Goal: Task Accomplishment & Management: Manage account settings

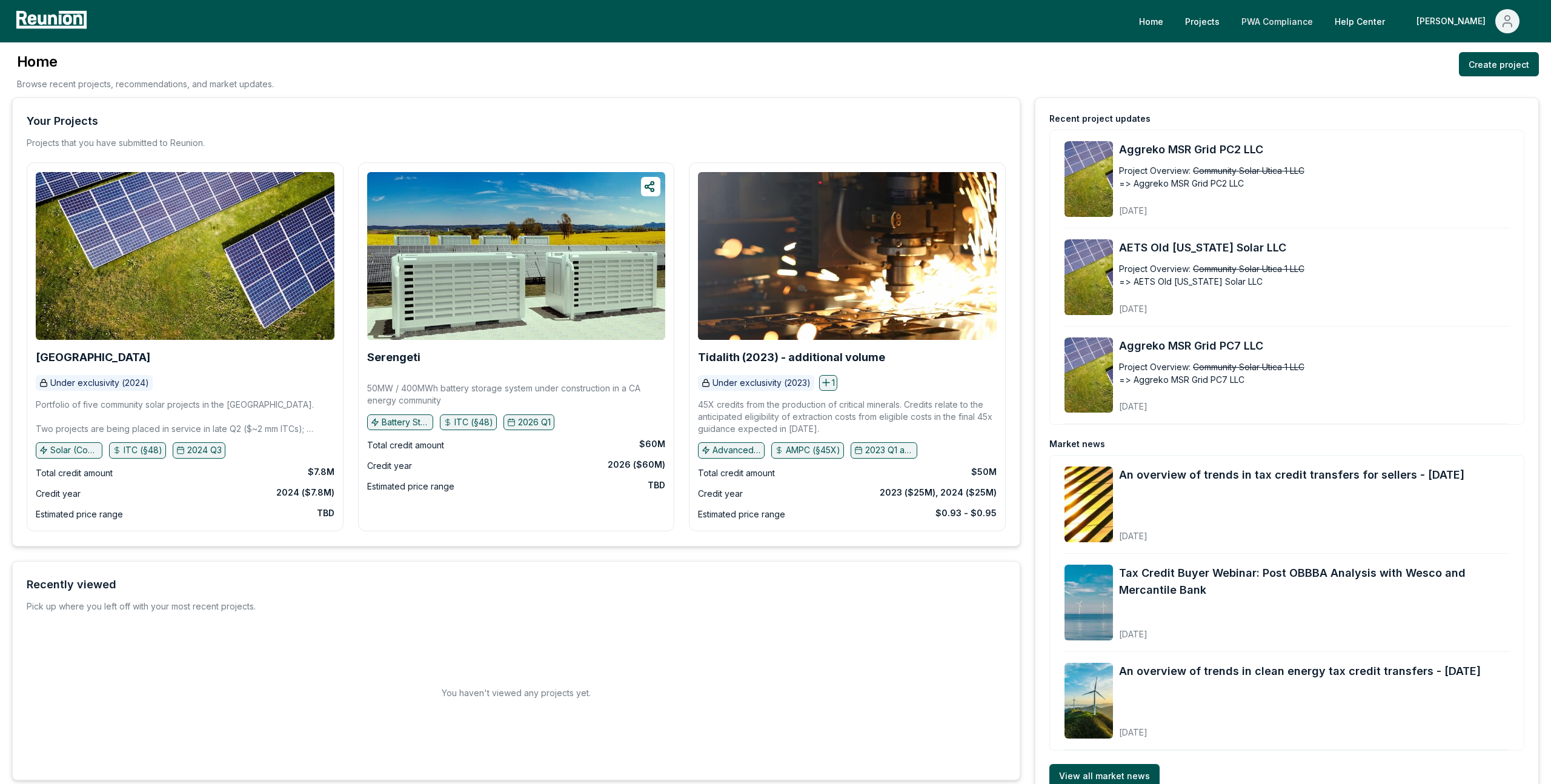
click at [1322, 20] on link "PWA Compliance" at bounding box center [1276, 21] width 91 height 24
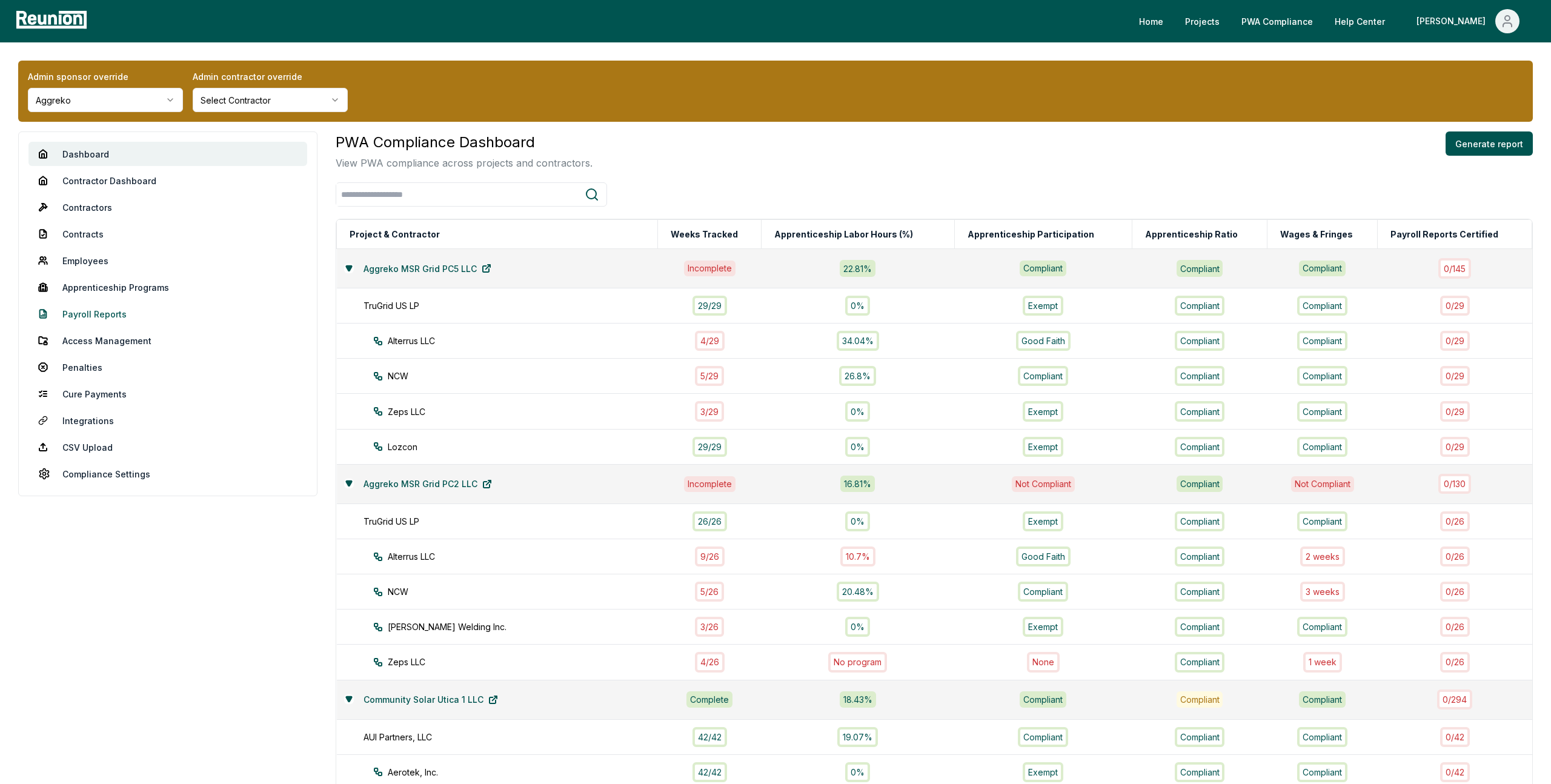
click at [87, 315] on link "Payroll Reports" at bounding box center [168, 314] width 279 height 24
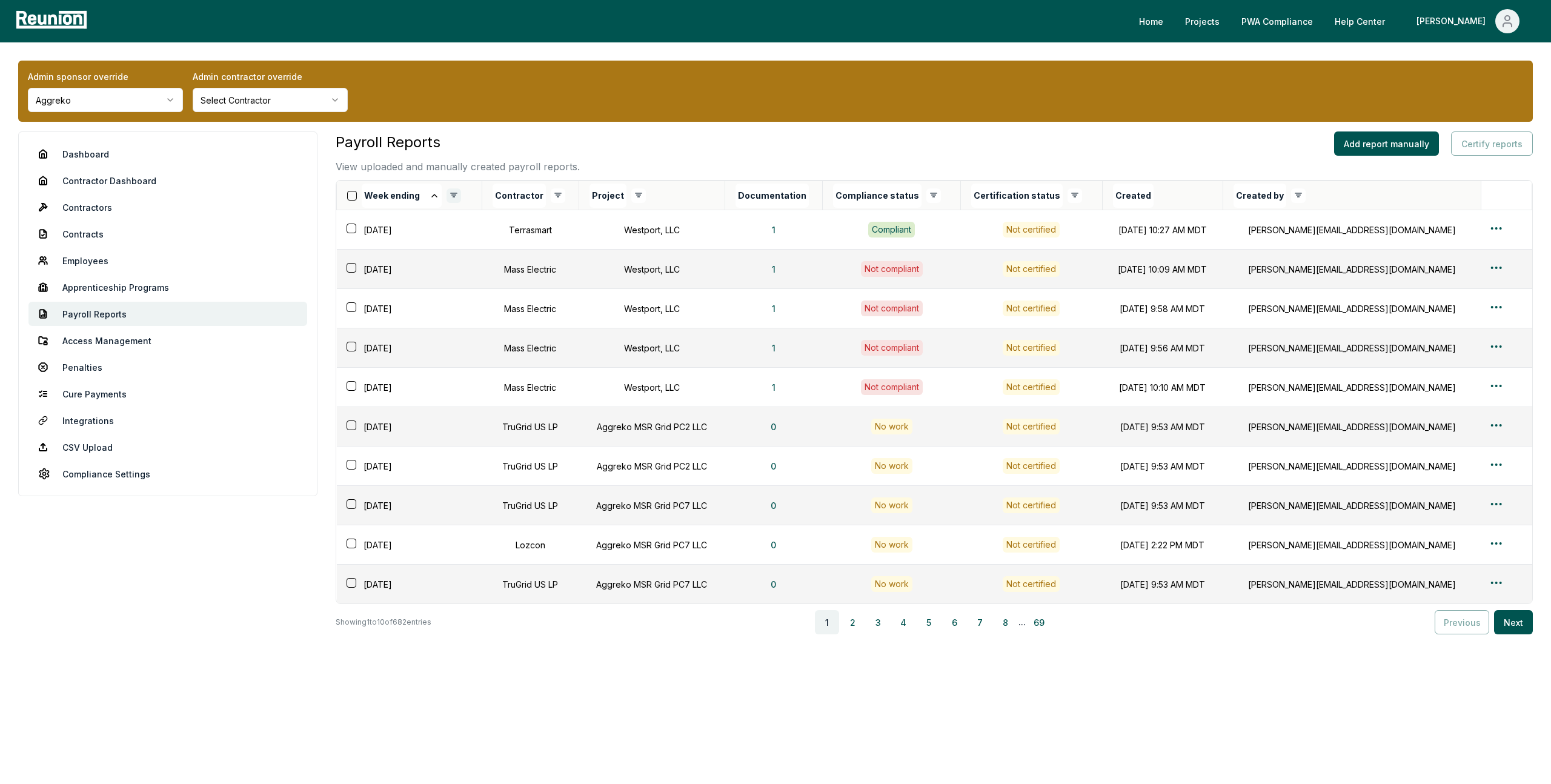
click at [451, 194] on html "Please visit us on your desktop We're working on making our marketplace mobile-…" at bounding box center [776, 392] width 1551 height 784
click at [561, 189] on html "Please visit us on your desktop We're working on making our marketplace mobile-…" at bounding box center [776, 392] width 1551 height 784
click at [484, 220] on div "Deselect All" at bounding box center [507, 219] width 115 height 20
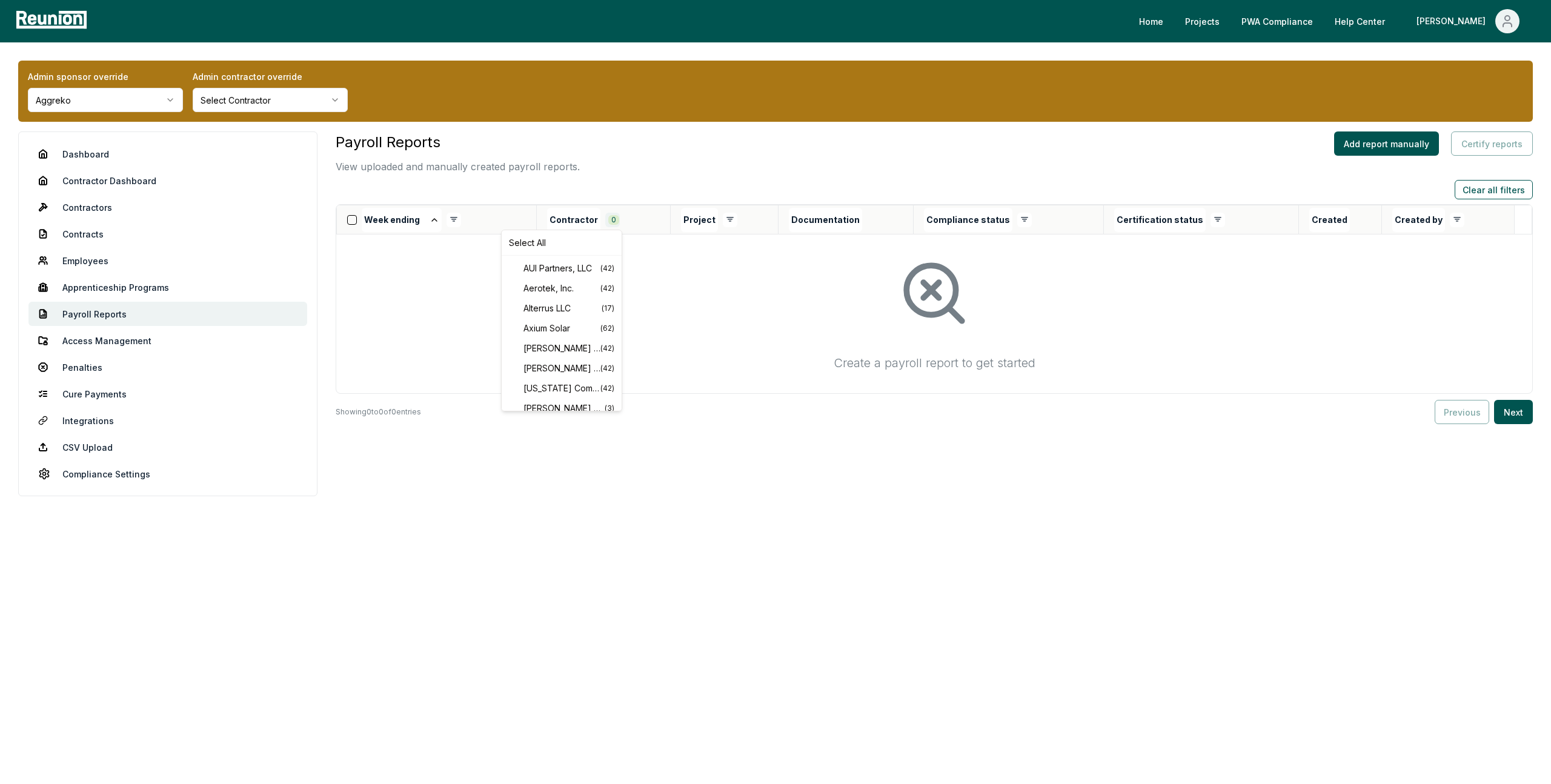
click at [617, 219] on html "Please visit us on your desktop We're working on making our marketplace mobile-…" at bounding box center [776, 392] width 1551 height 784
click at [557, 330] on span "Axium Solar" at bounding box center [562, 327] width 77 height 13
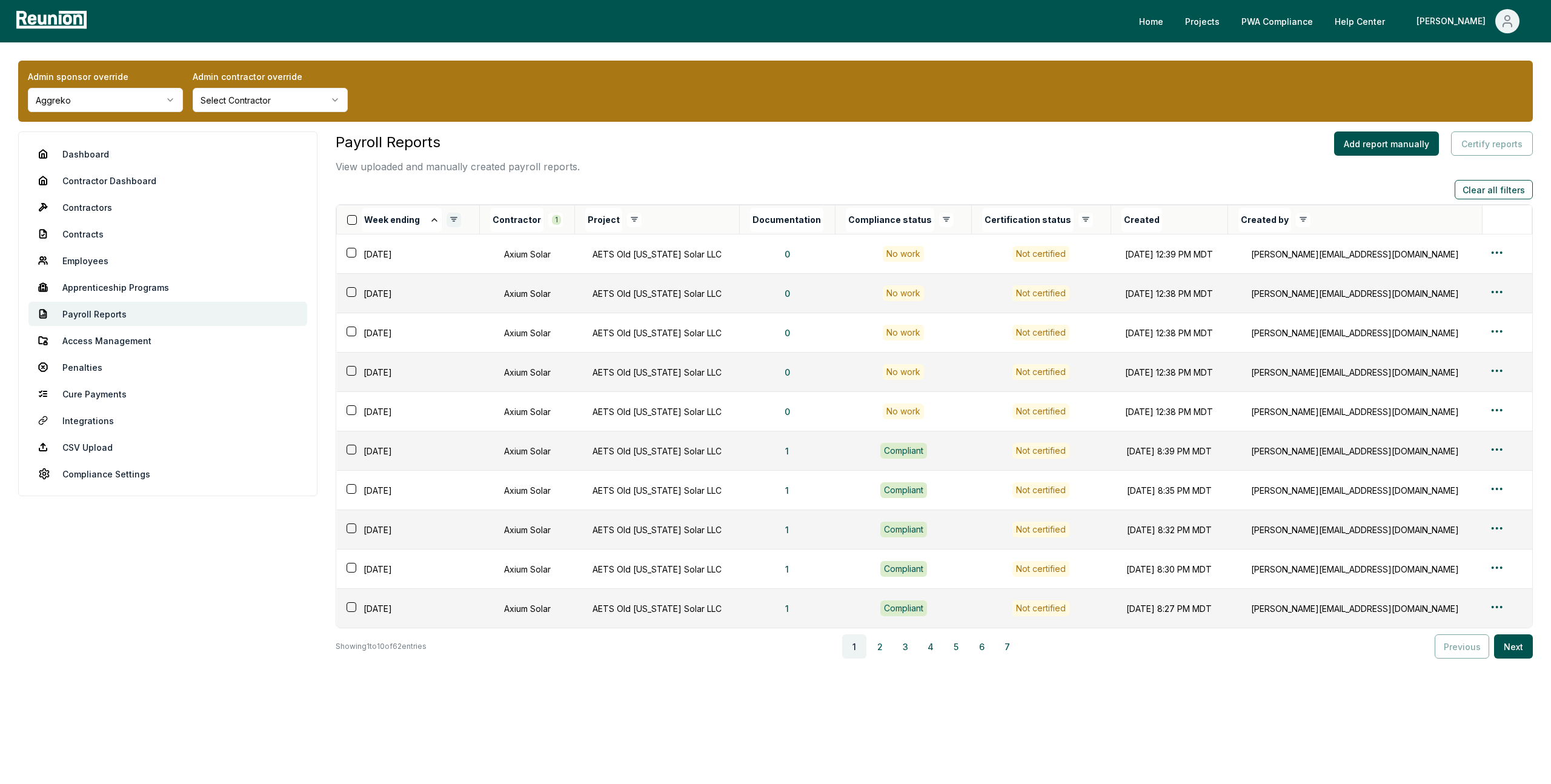
click at [452, 218] on html "Please visit us on your desktop We're working on making our marketplace mobile-…" at bounding box center [776, 392] width 1551 height 784
click at [381, 238] on div "Deselect All" at bounding box center [398, 243] width 115 height 20
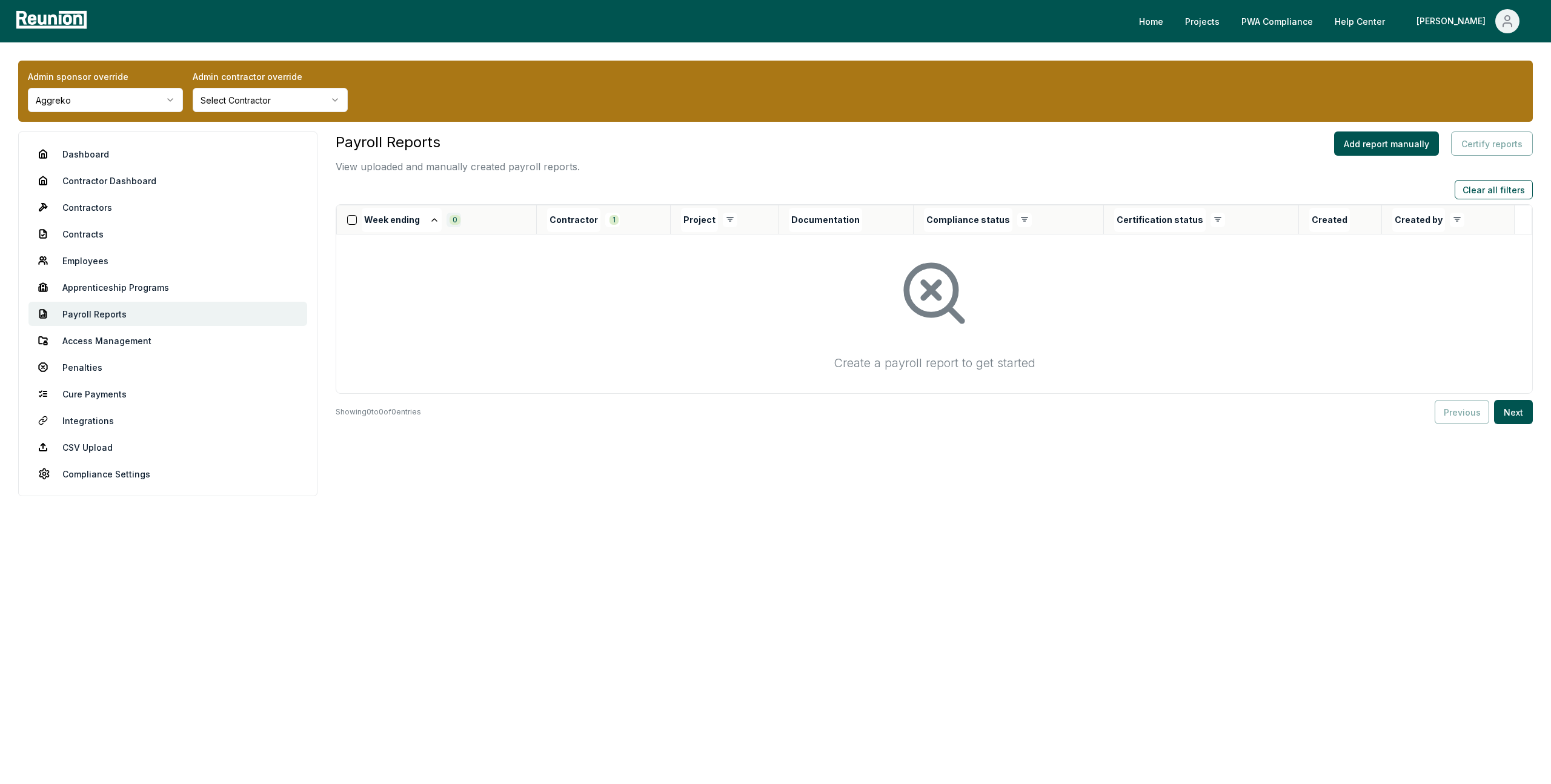
click at [456, 220] on html "Please visit us on your desktop We're working on making our marketplace mobile-…" at bounding box center [776, 392] width 1551 height 784
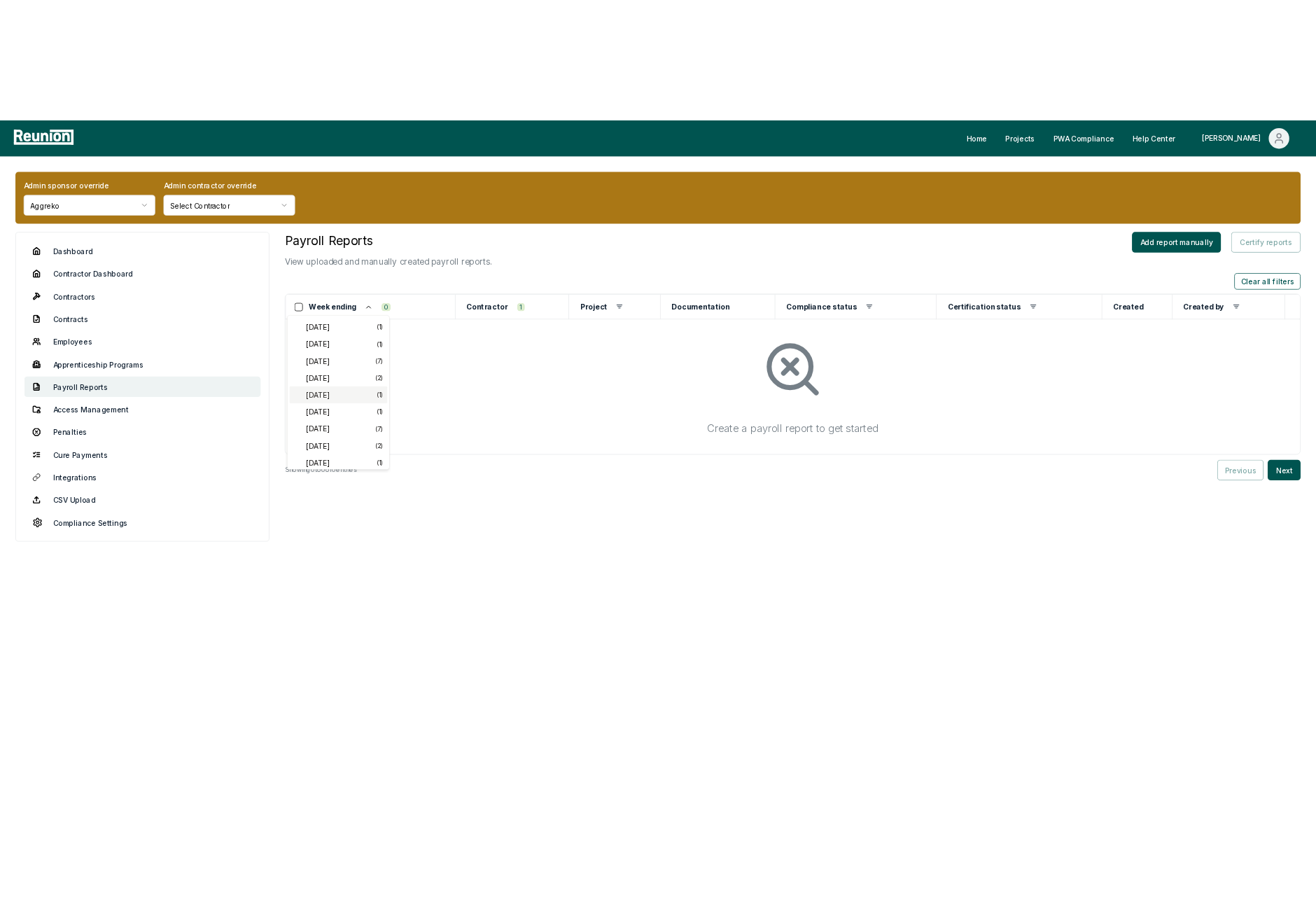
scroll to position [953, 0]
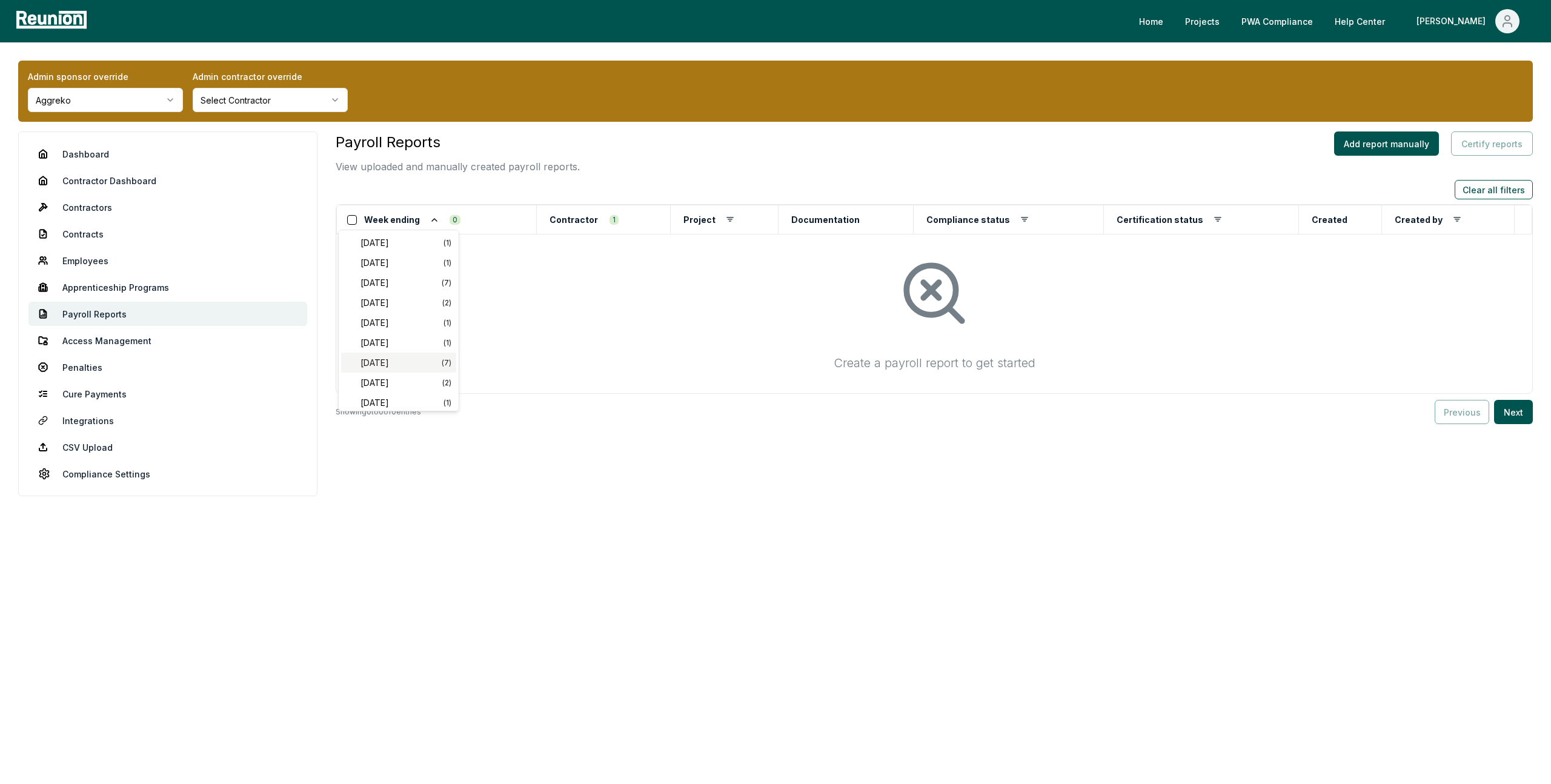
click at [397, 361] on span "[DATE]" at bounding box center [401, 362] width 81 height 13
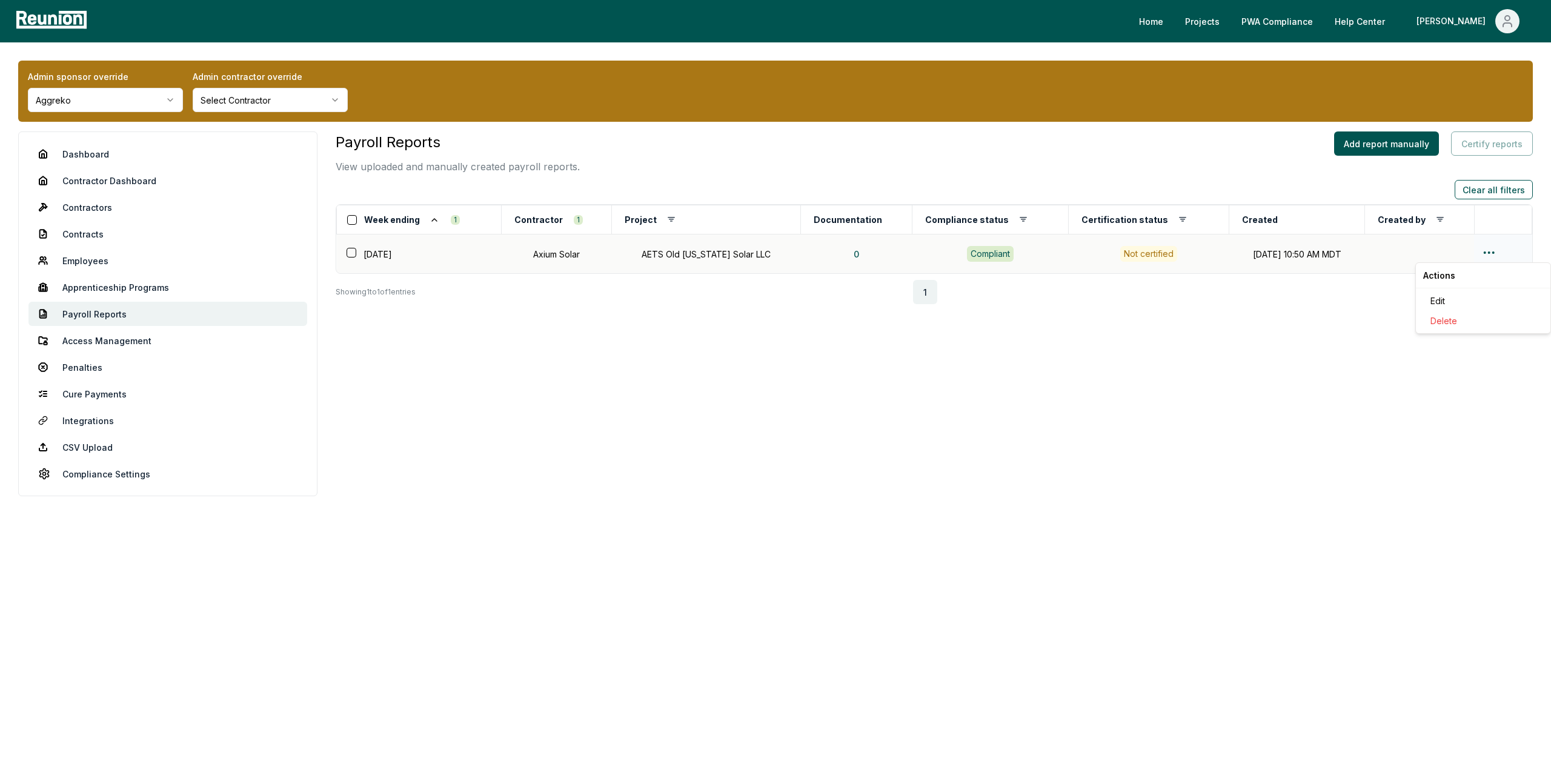
click at [1491, 253] on html "Please visit us on your desktop We're working on making our marketplace mobile-…" at bounding box center [776, 392] width 1551 height 784
click at [1438, 304] on div "Edit" at bounding box center [1482, 301] width 115 height 20
click at [1491, 251] on html "Please visit us on your desktop We're working on making our marketplace mobile-…" at bounding box center [776, 392] width 1551 height 784
click at [1440, 302] on div "Edit" at bounding box center [1482, 301] width 115 height 20
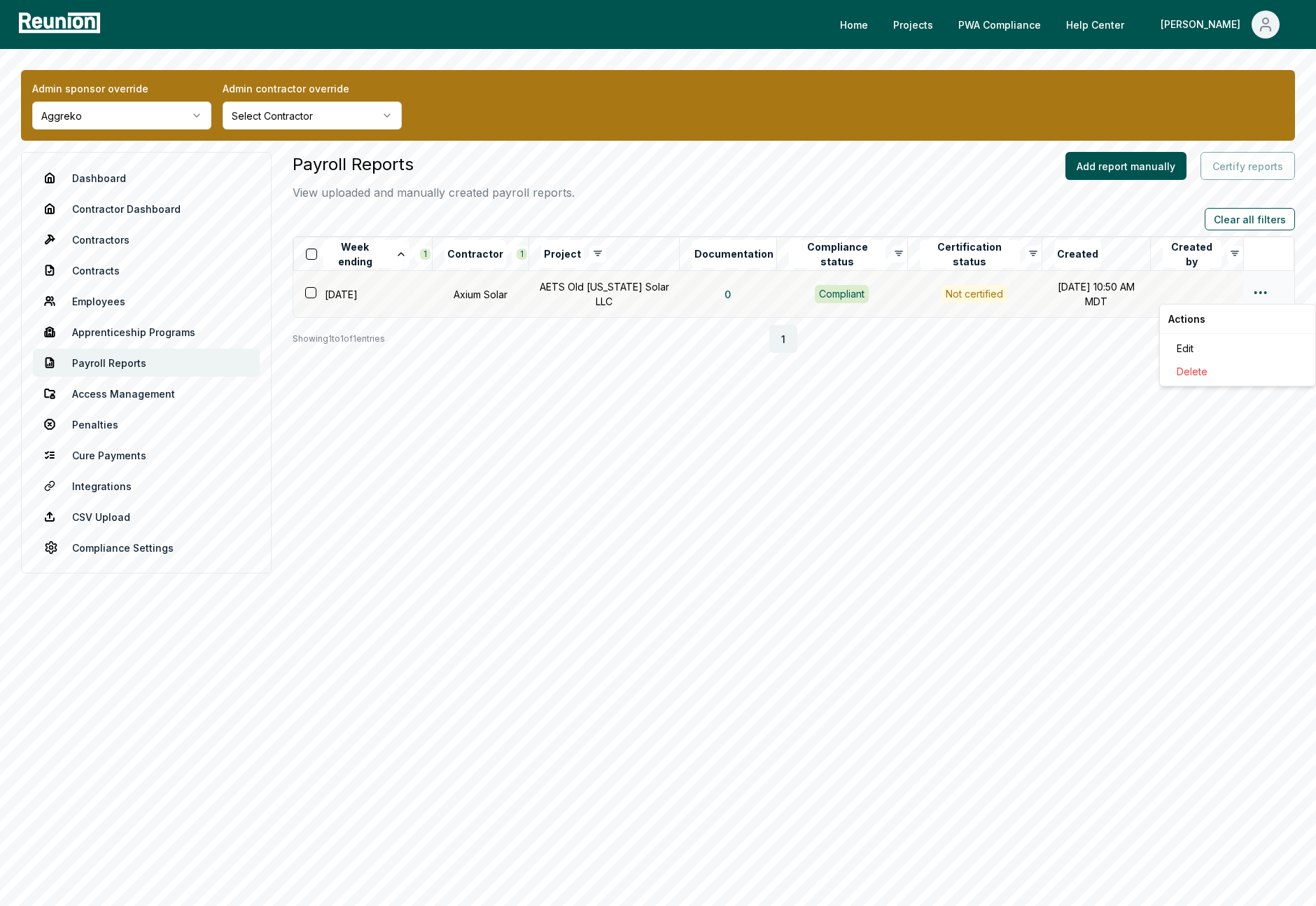
click at [1262, 292] on html "Please visit us on your desktop We're working on making our marketplace mobile-…" at bounding box center [658, 453] width 1316 height 906
click at [1186, 347] on div "Edit" at bounding box center [1237, 349] width 133 height 24
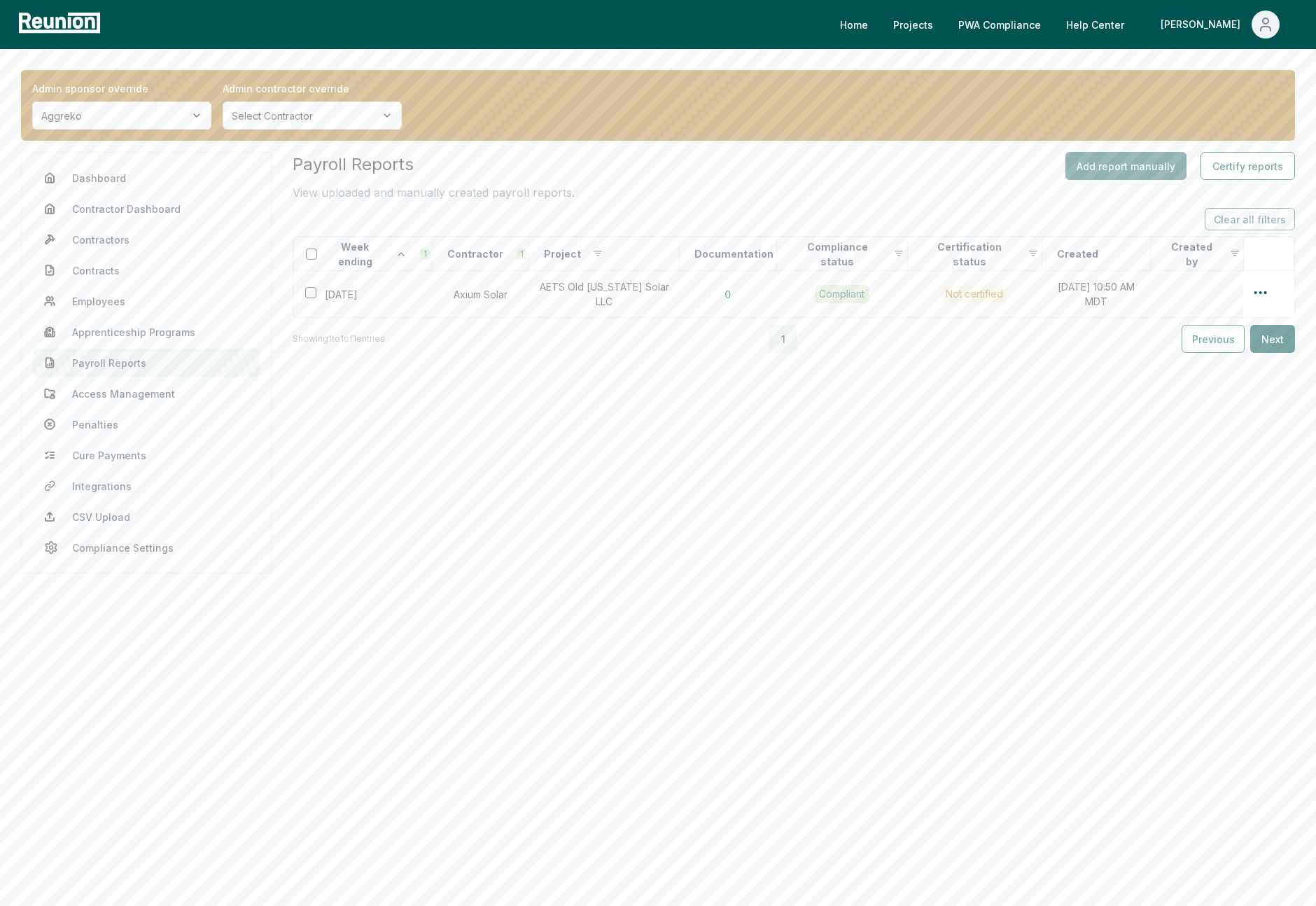
click at [874, 403] on div "Payroll Reports View uploaded and manually created payroll reports. Add report …" at bounding box center [794, 363] width 1002 height 422
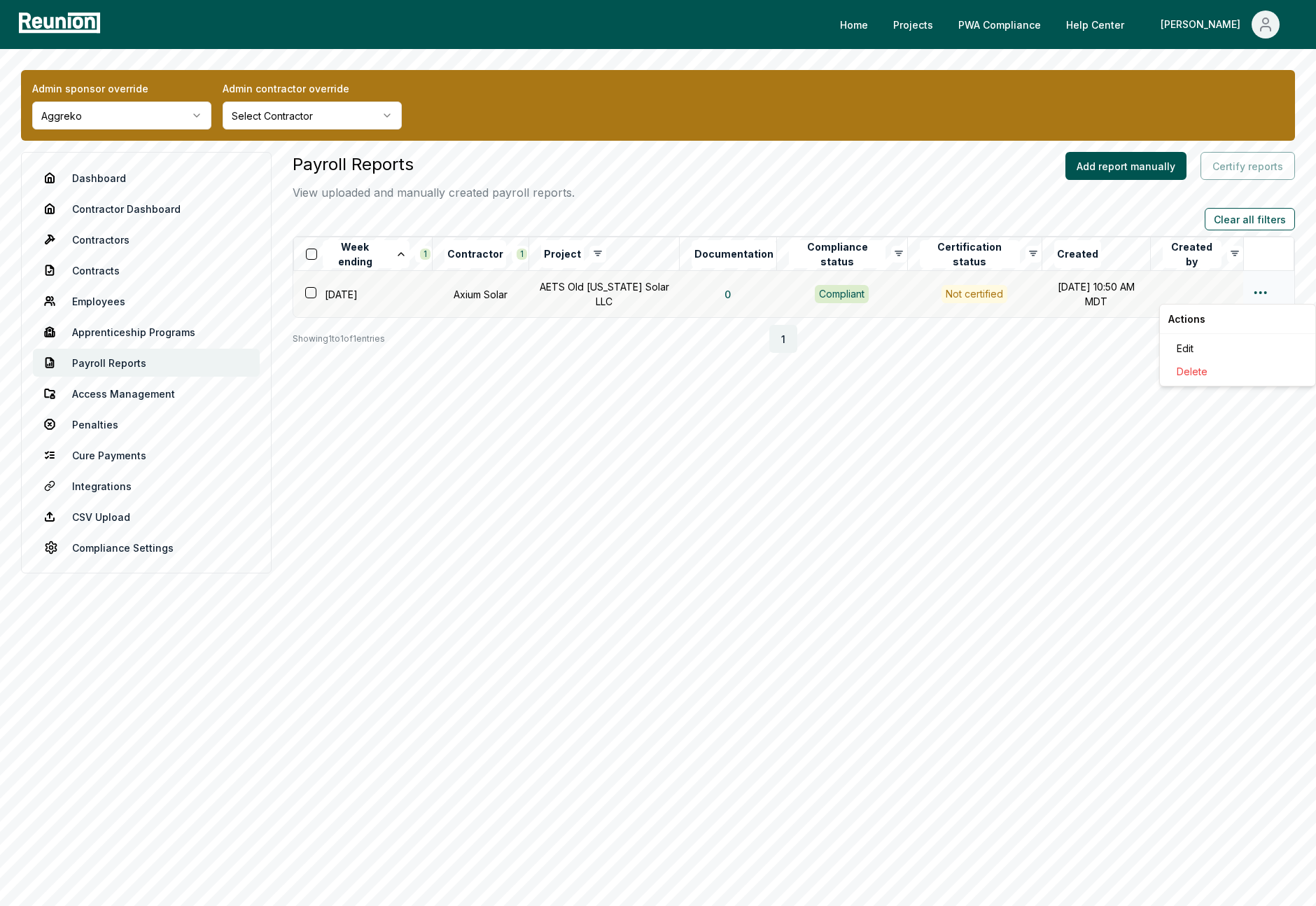
click at [1260, 296] on html "Please visit us on your desktop We're working on making our marketplace mobile-…" at bounding box center [658, 453] width 1316 height 906
click at [1186, 348] on div "Edit" at bounding box center [1237, 349] width 133 height 24
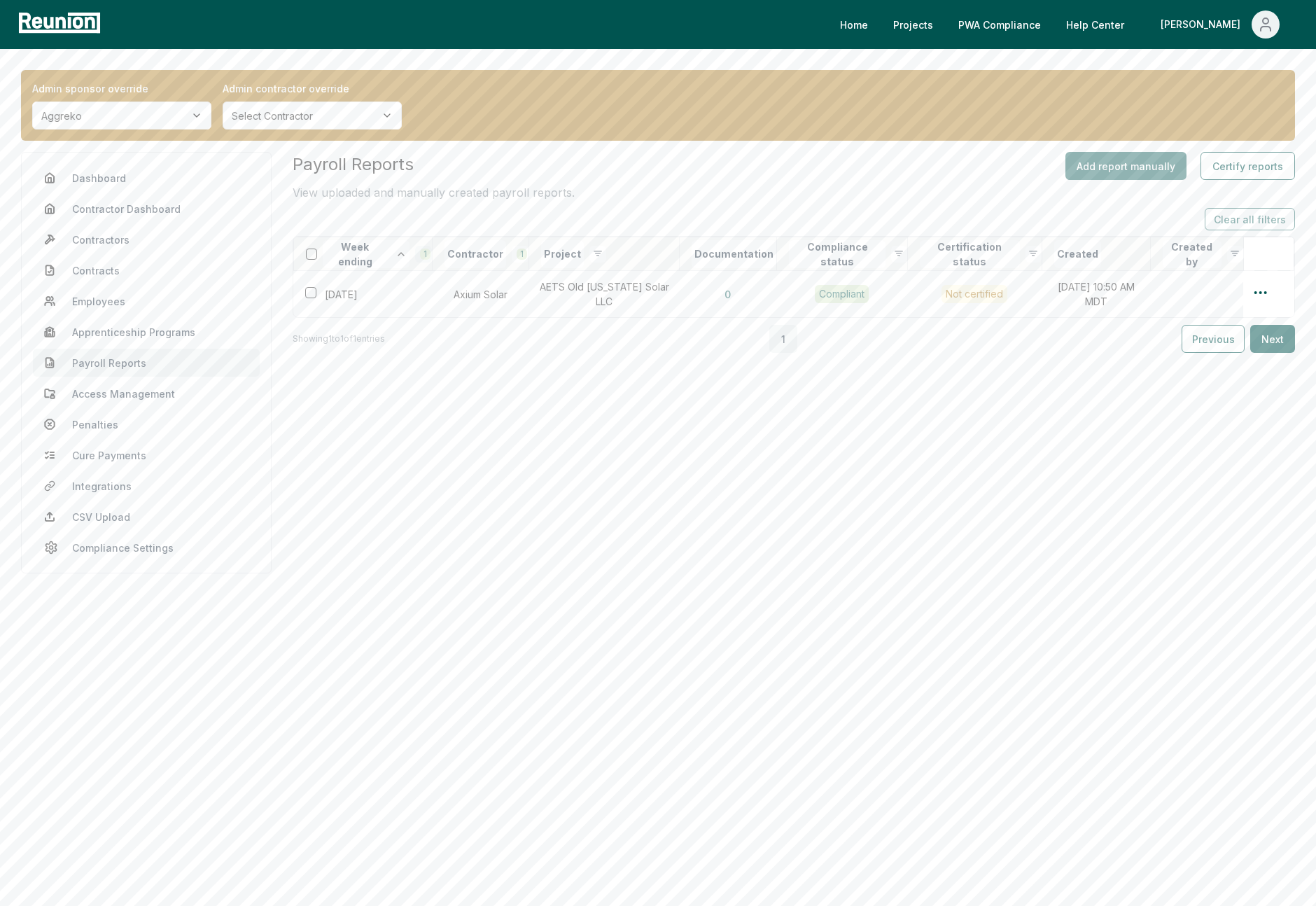
click at [422, 252] on html "Please visit us on your desktop We're working on making our marketplace mobile-…" at bounding box center [658, 453] width 1316 height 906
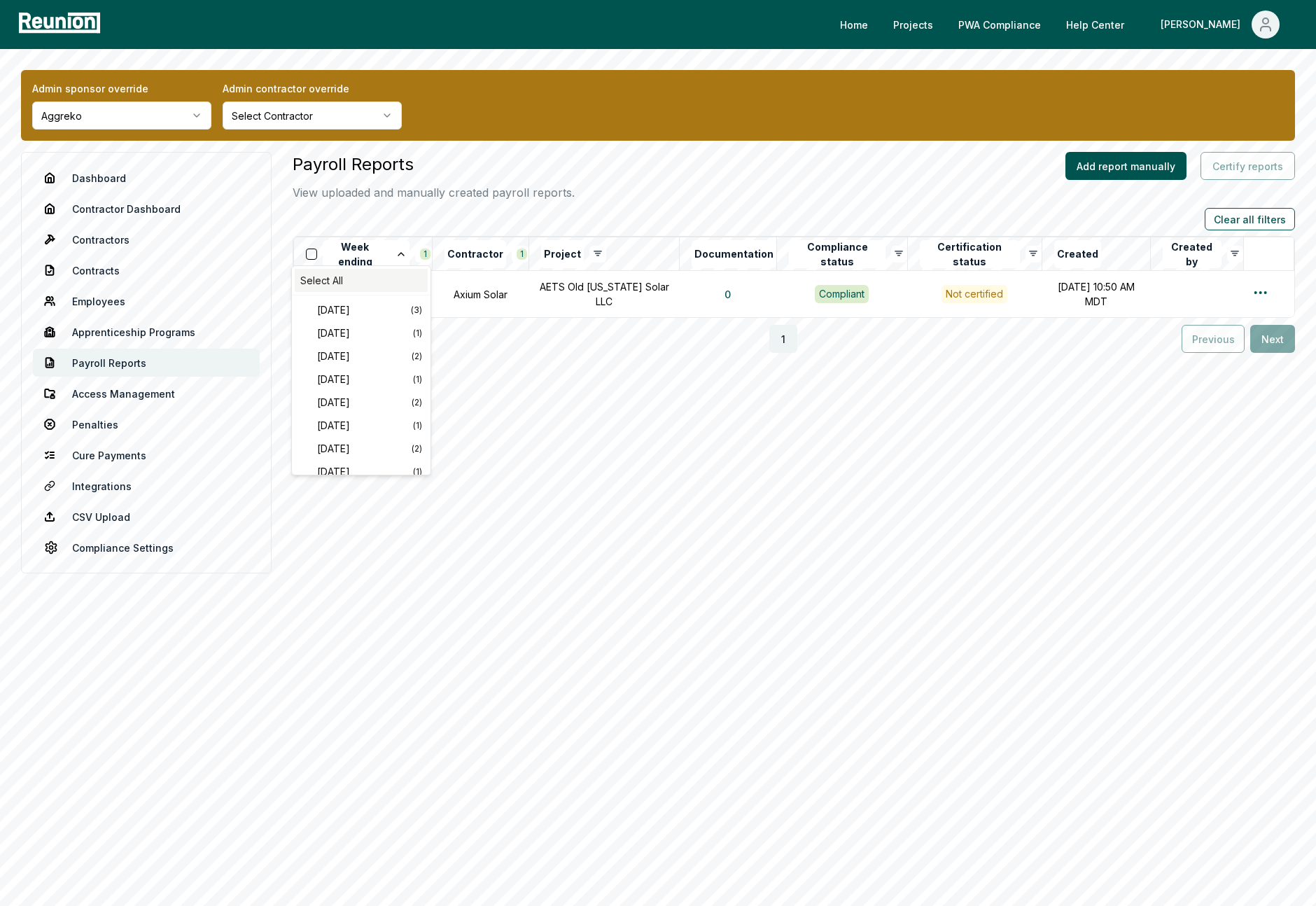
click at [342, 276] on div "Select All" at bounding box center [361, 281] width 133 height 24
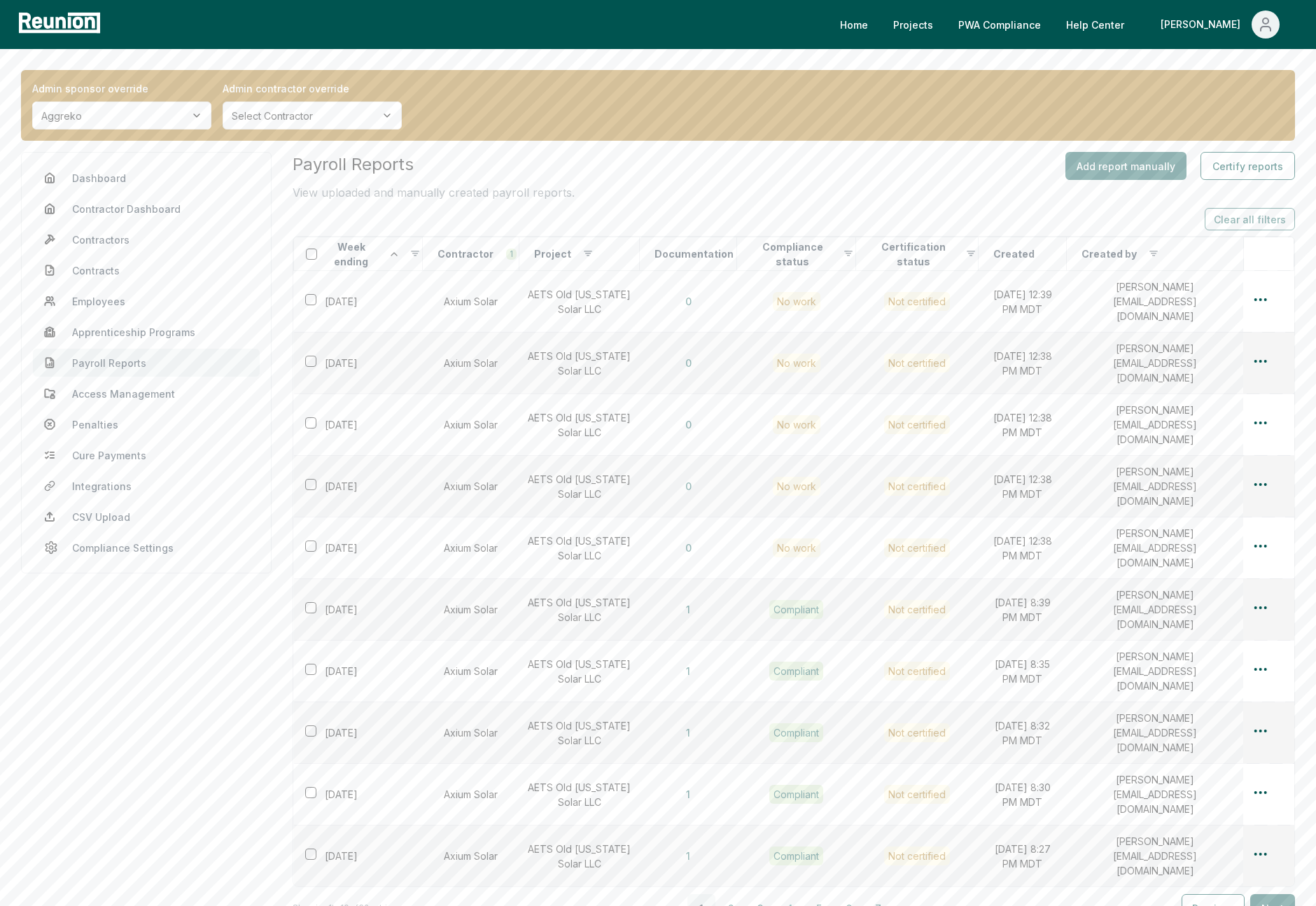
click at [787, 894] on button "4" at bounding box center [789, 908] width 28 height 28
click at [1262, 573] on html "Please visit us on your desktop We're working on making our marketplace mobile-…" at bounding box center [658, 531] width 1316 height 1062
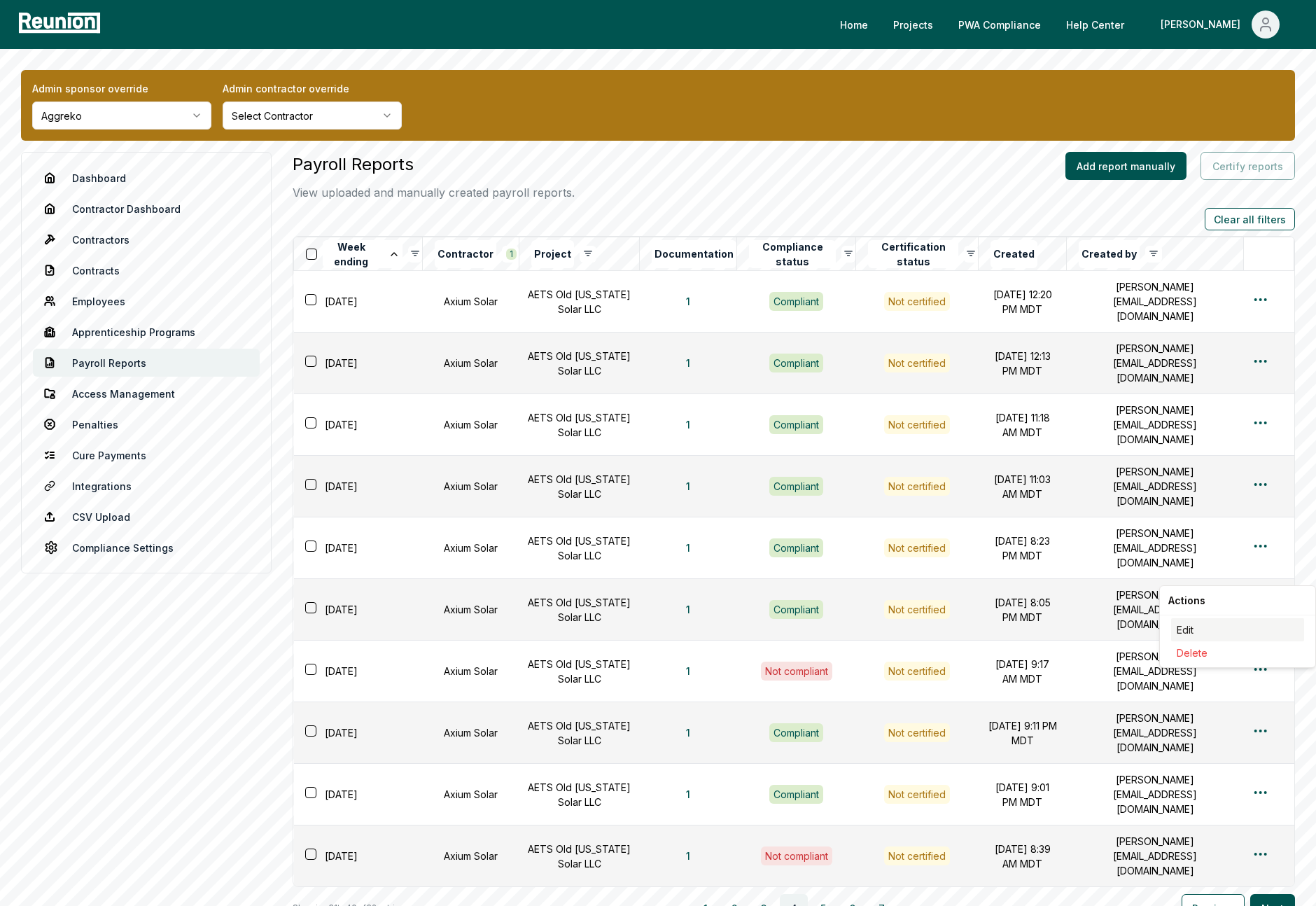
click at [1179, 626] on div "Edit" at bounding box center [1237, 630] width 133 height 24
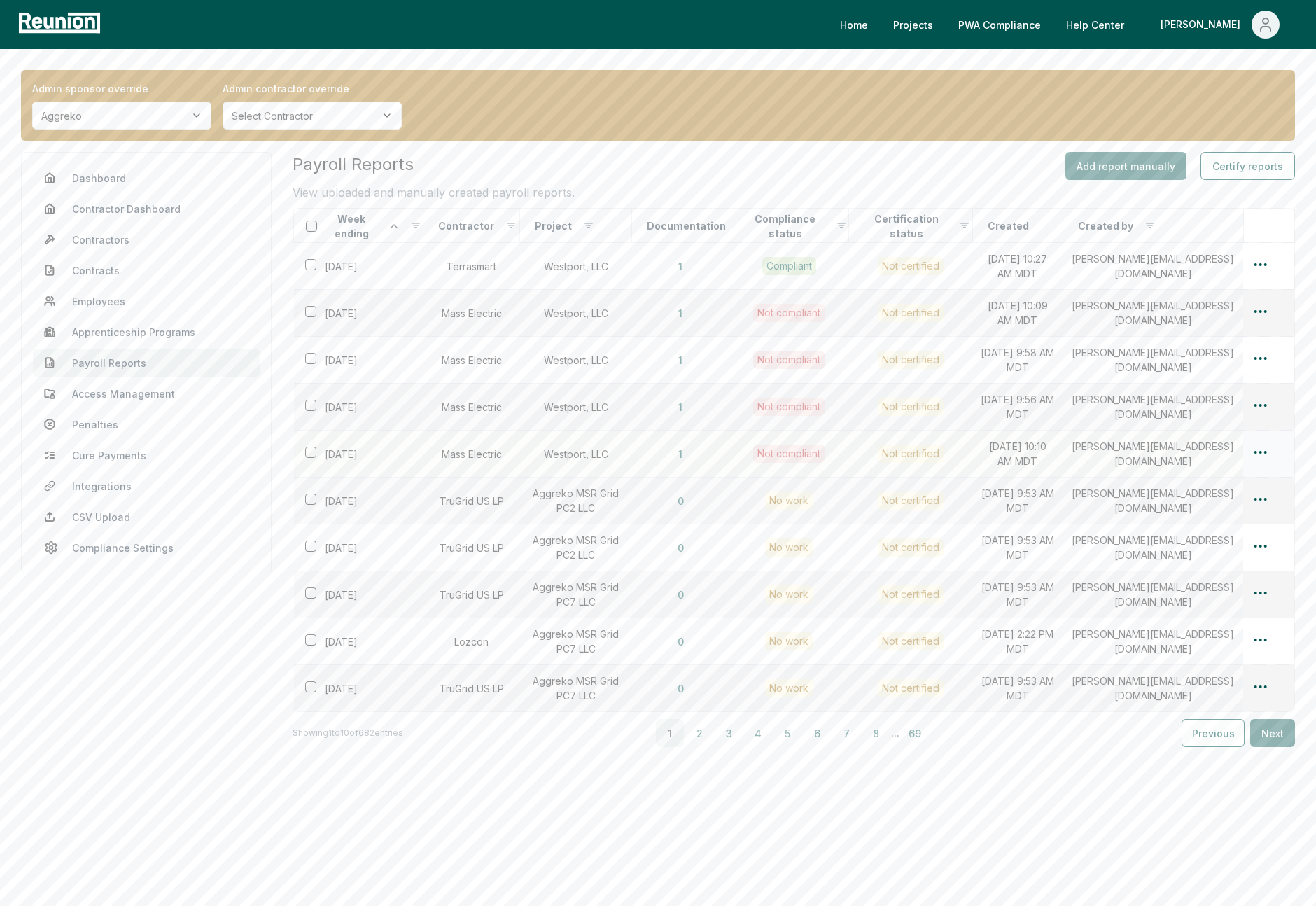
click at [1264, 452] on html "Please visit us on your desktop We're working on making our marketplace mobile-…" at bounding box center [658, 453] width 1316 height 906
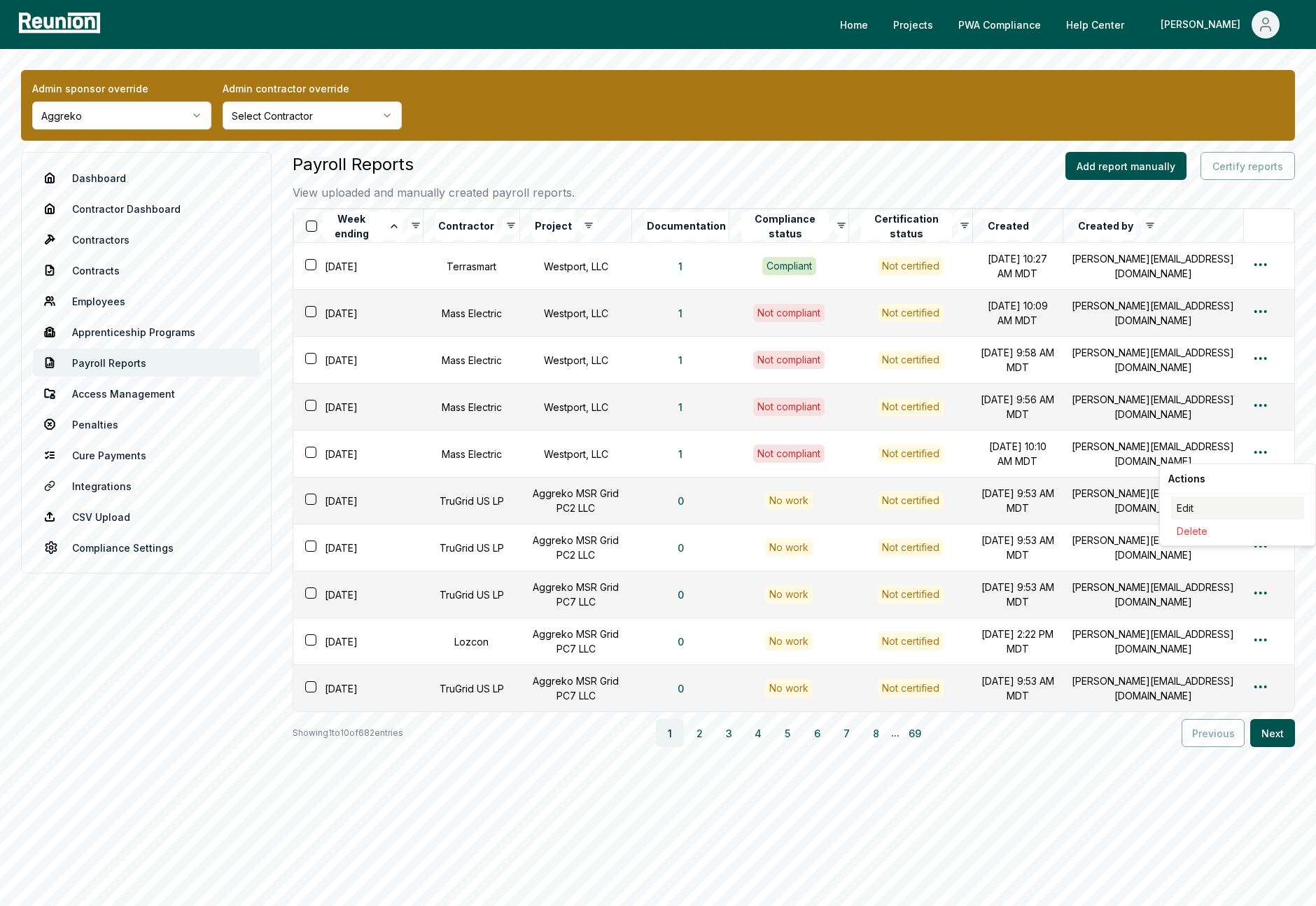
click at [1189, 505] on div "Edit" at bounding box center [1237, 508] width 133 height 24
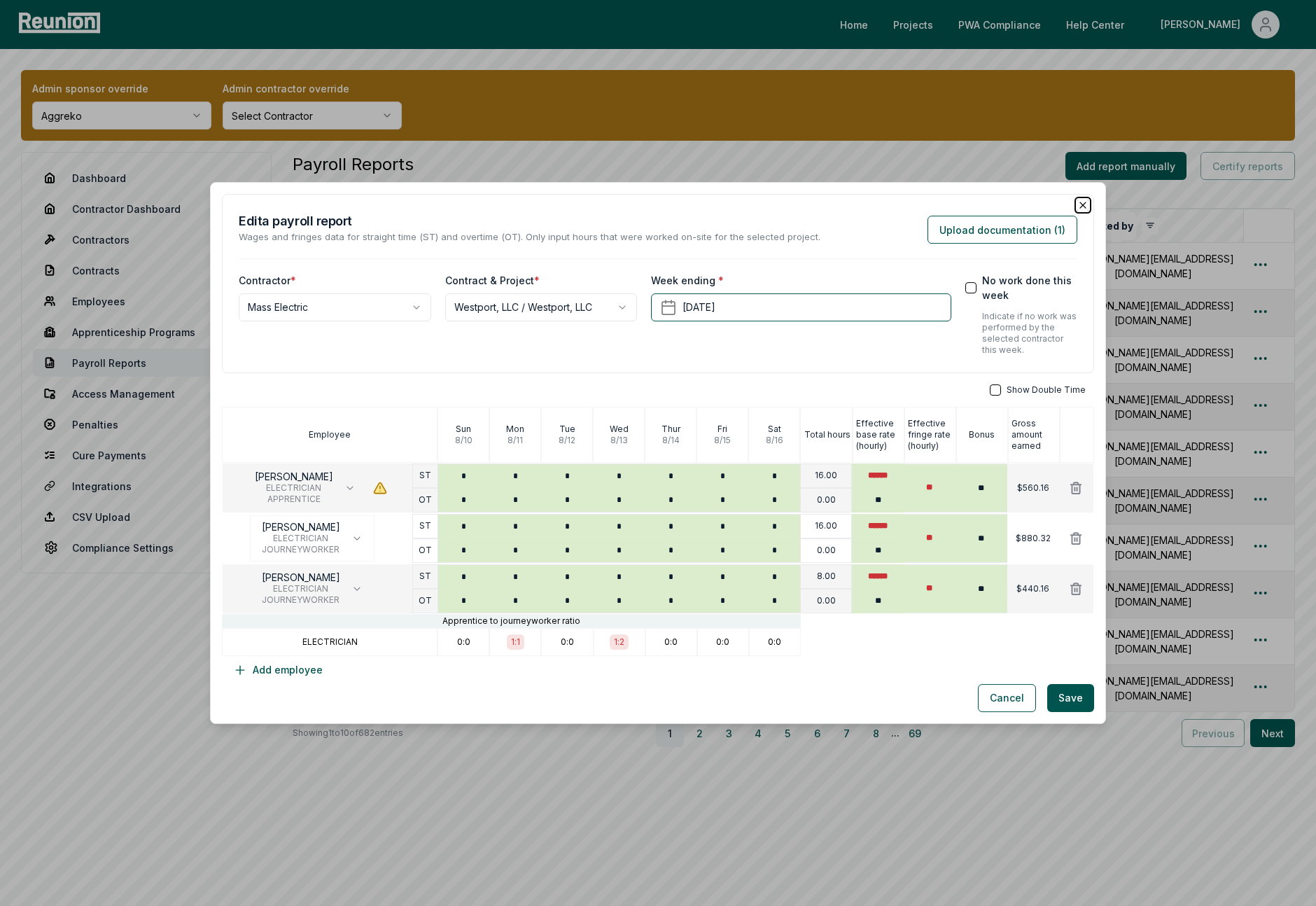
click at [1085, 201] on icon "button" at bounding box center [1082, 204] width 11 height 11
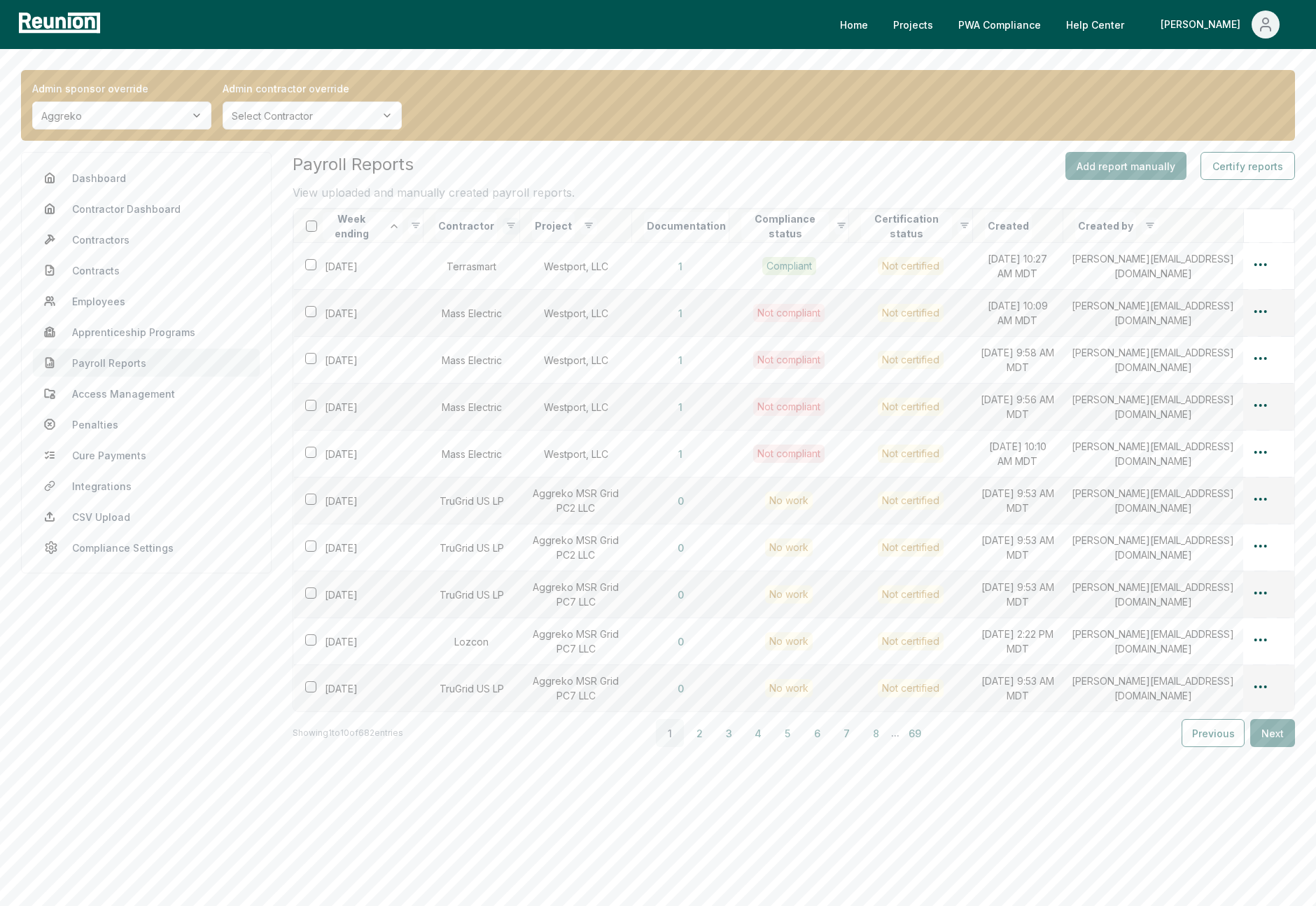
click at [505, 223] on html "Please visit us on your desktop We're working on making our marketplace mobile-…" at bounding box center [658, 453] width 1316 height 906
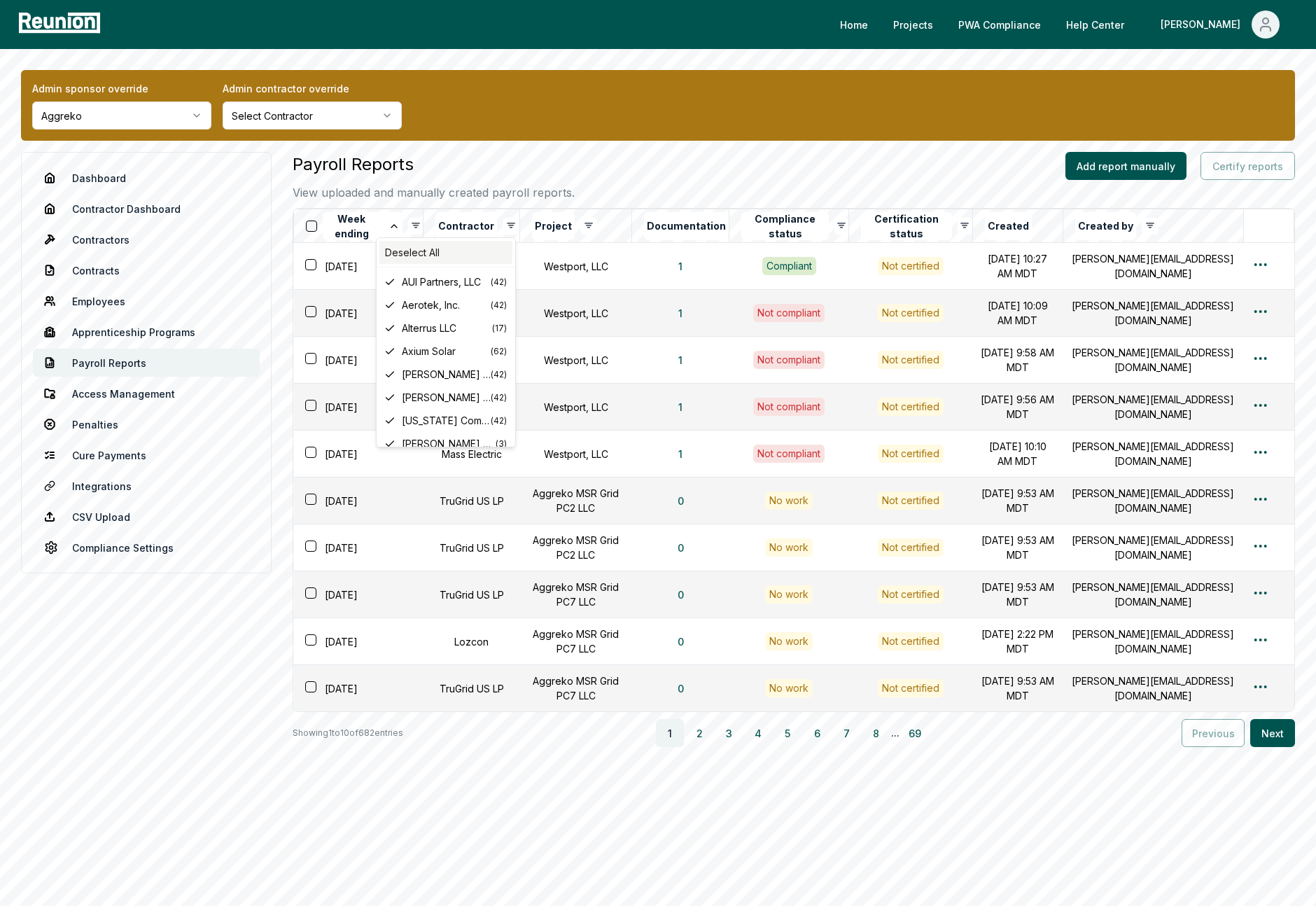
click at [410, 248] on div "Deselect All" at bounding box center [445, 253] width 133 height 24
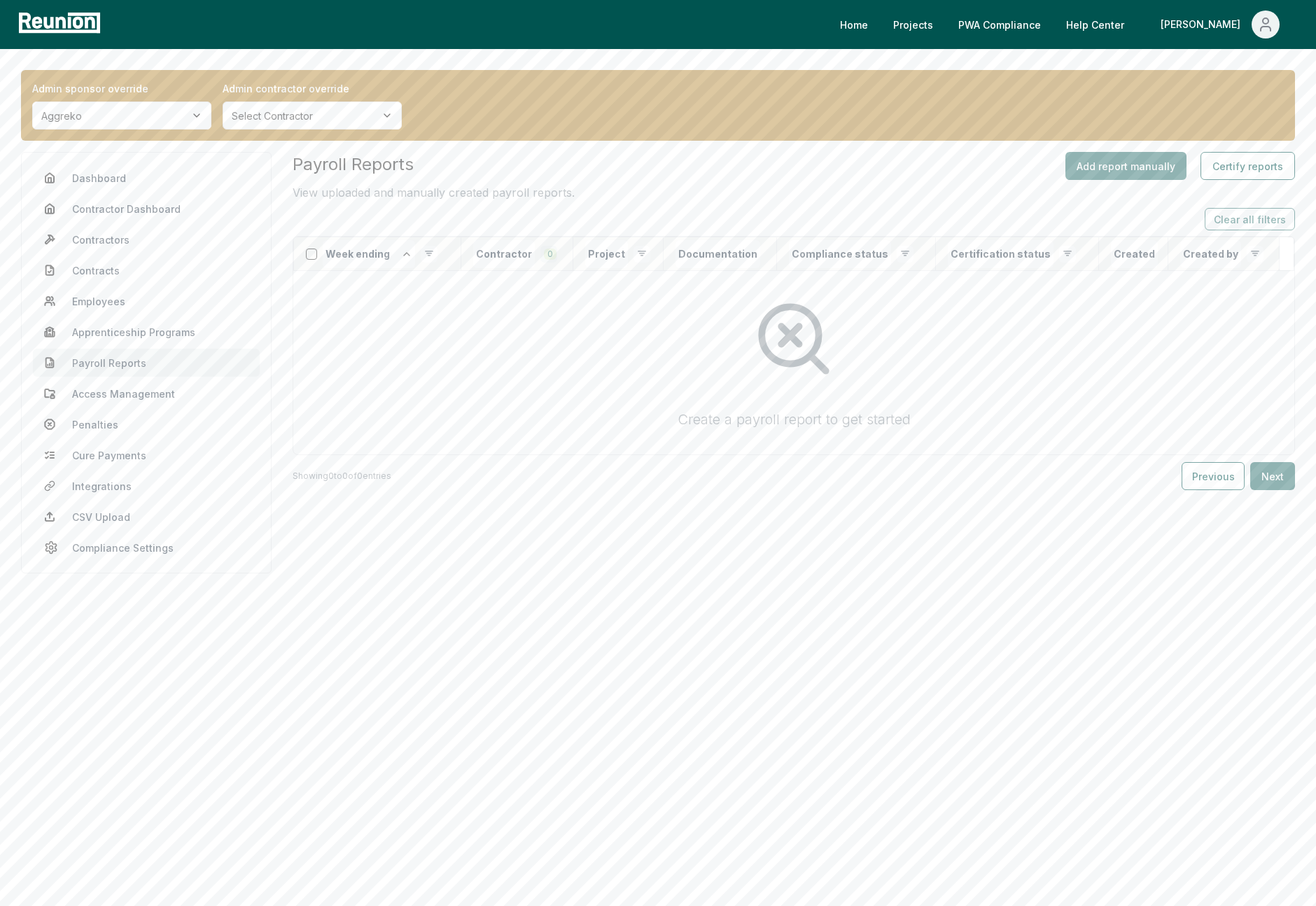
click at [552, 253] on html "Please visit us on your desktop We're working on making our marketplace mobile-…" at bounding box center [658, 453] width 1316 height 906
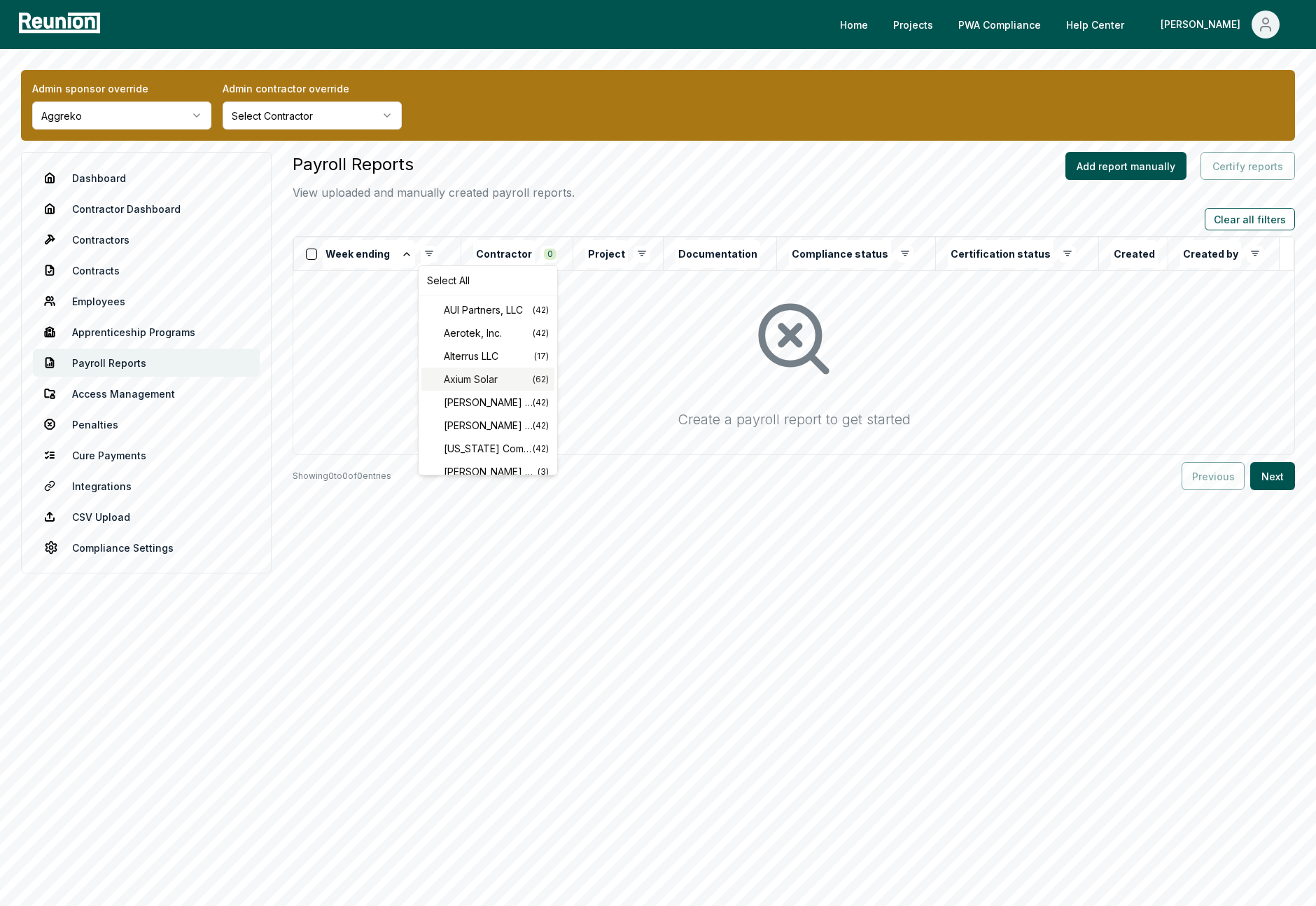
click at [472, 376] on span "Axium Solar" at bounding box center [488, 378] width 88 height 15
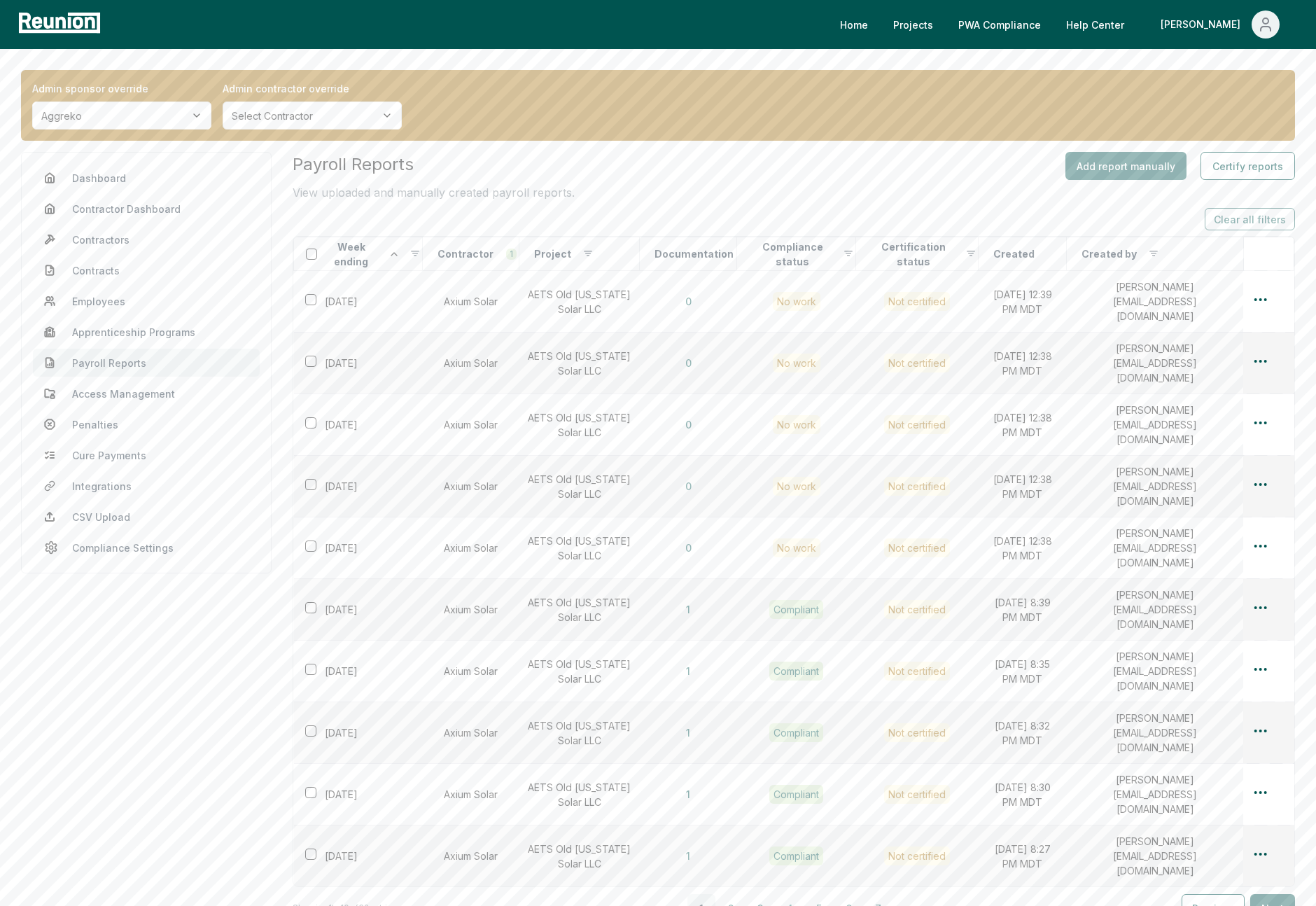
click at [795, 894] on button "4" at bounding box center [789, 908] width 28 height 28
click at [824, 894] on button "5" at bounding box center [824, 908] width 28 height 28
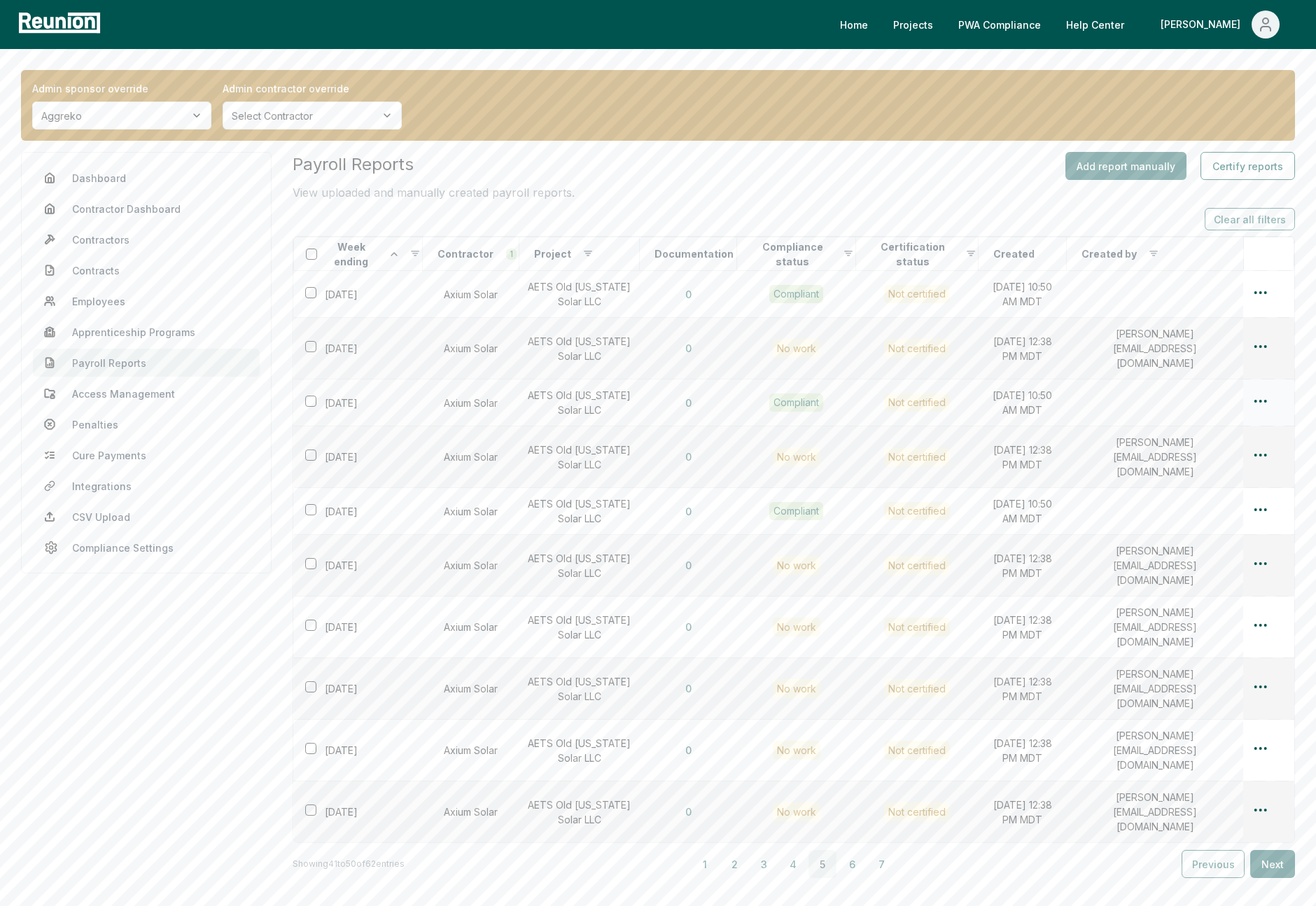
click at [1259, 382] on html "Please visit us on your desktop We're working on making our marketplace mobile-…" at bounding box center [658, 509] width 1316 height 1018
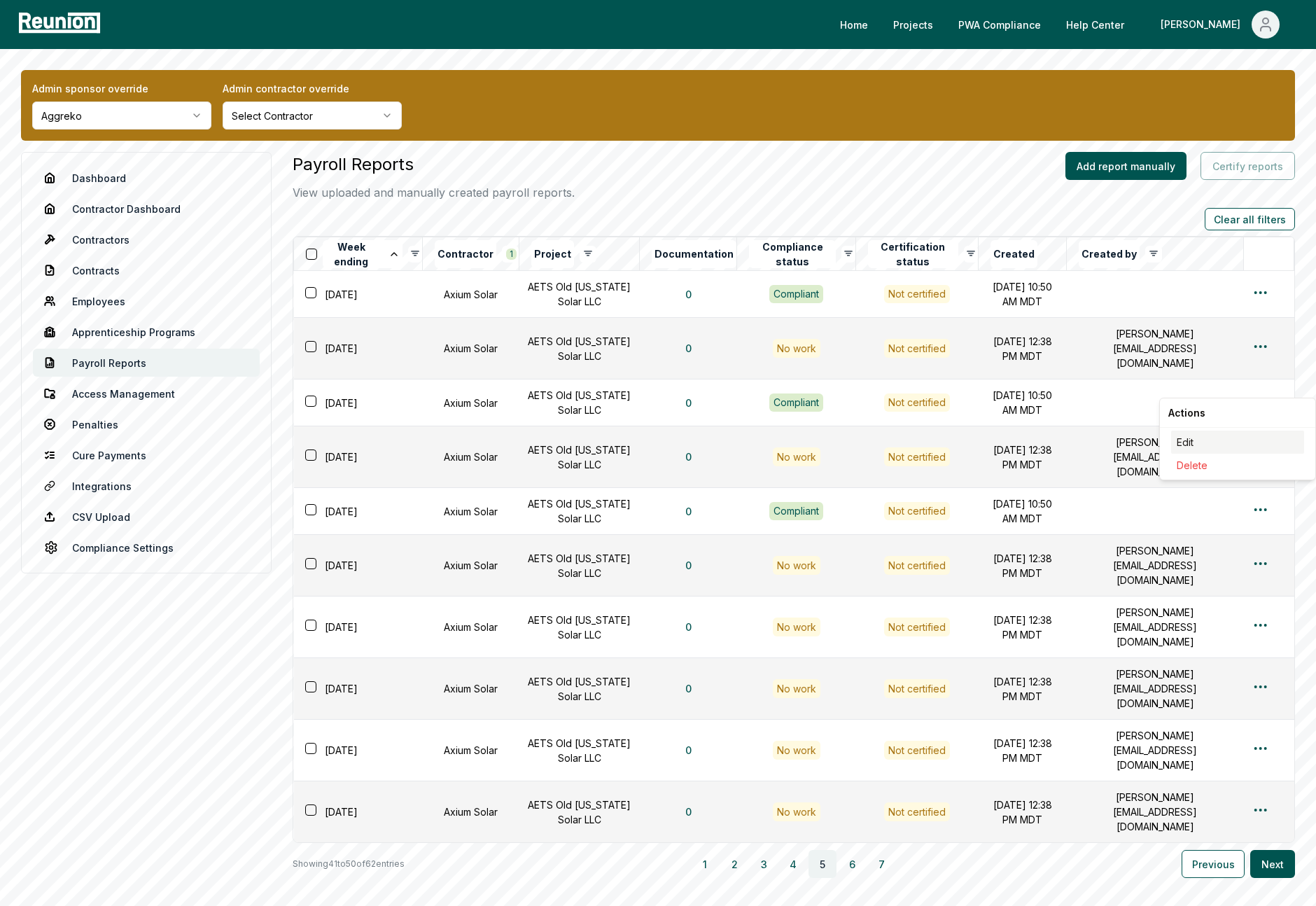
click at [1185, 443] on div "Edit" at bounding box center [1237, 442] width 133 height 24
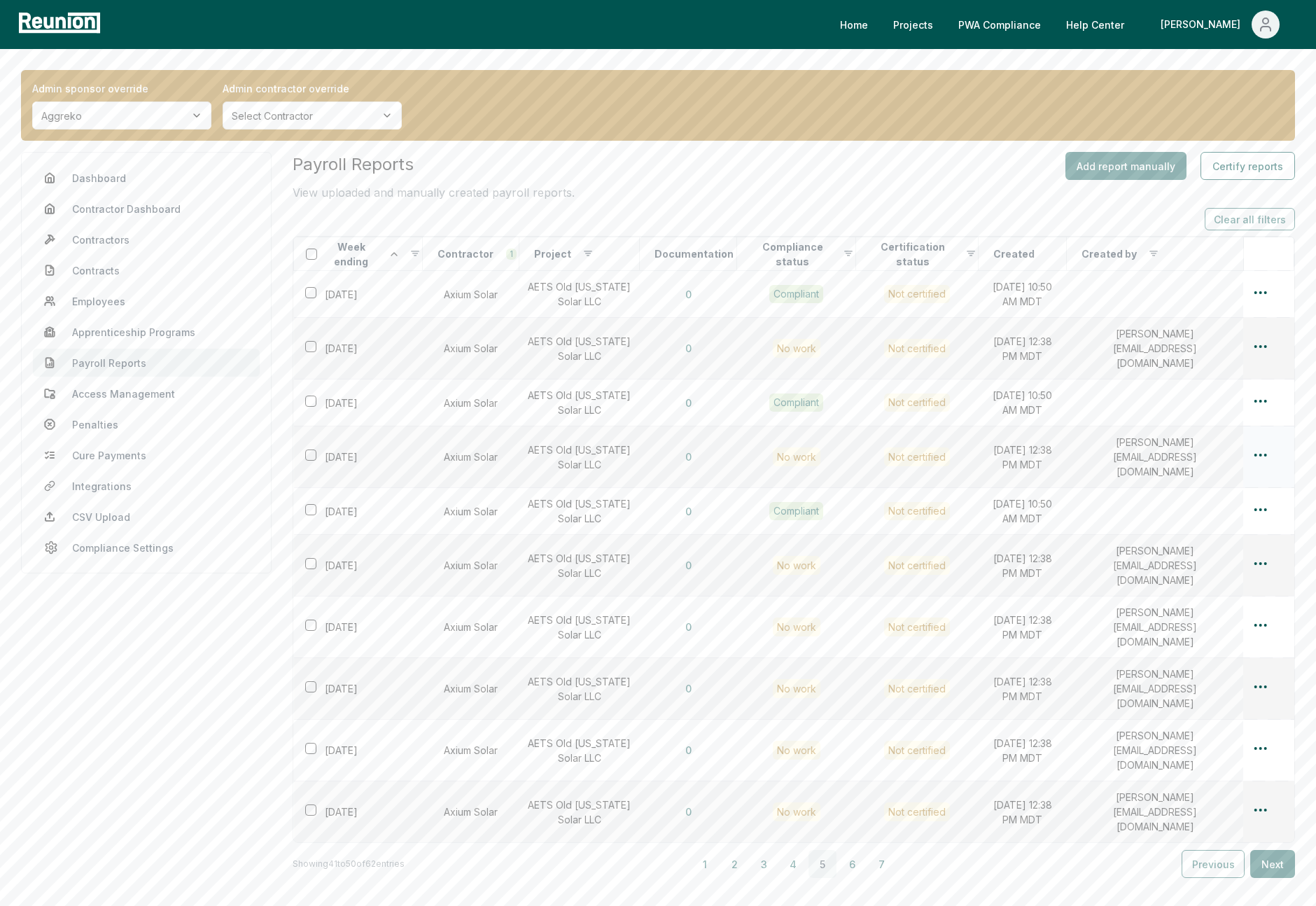
click at [1257, 432] on html "Please visit us on your desktop We're working on making our marketplace mobile-…" at bounding box center [658, 509] width 1316 height 1018
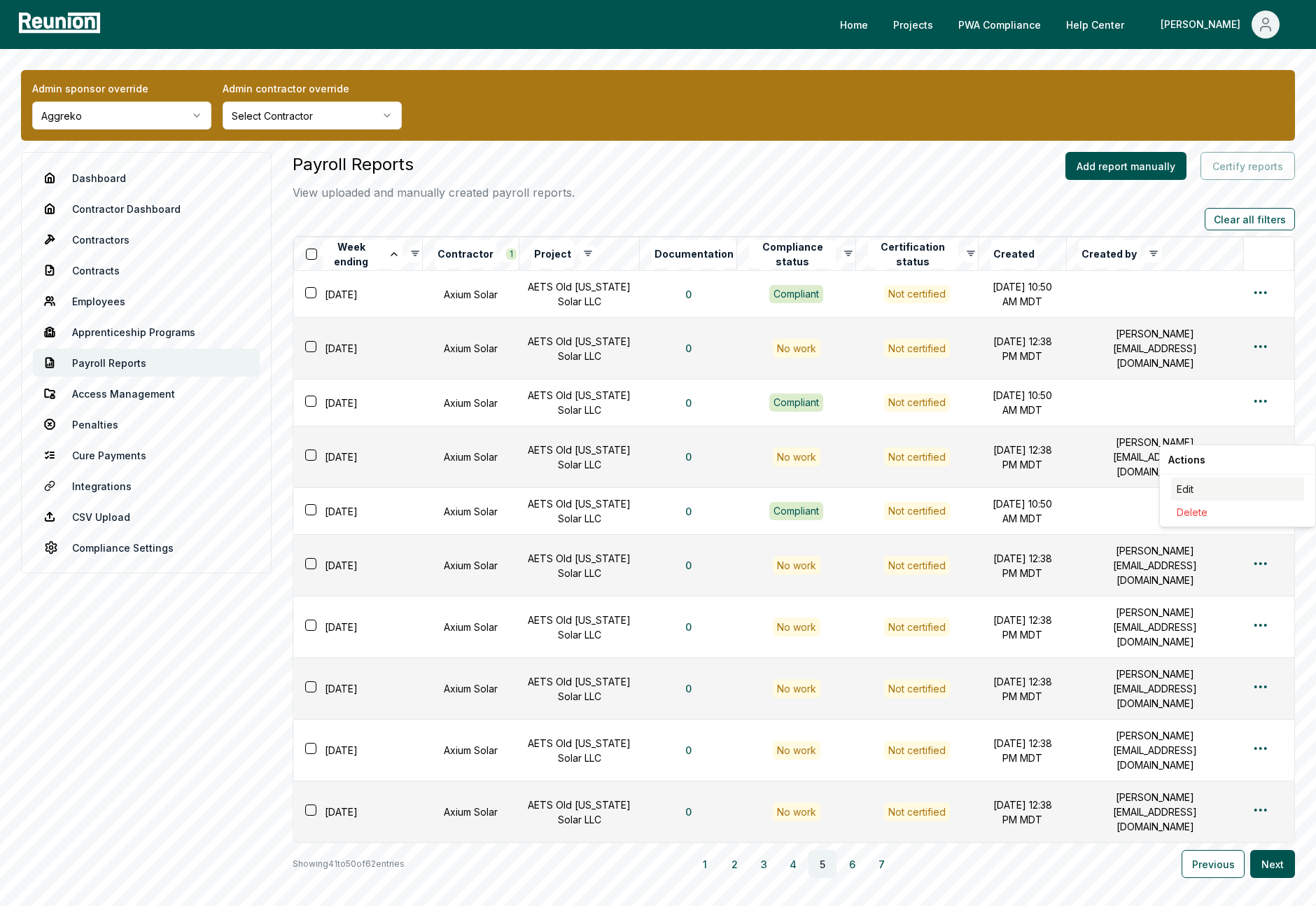
click at [1197, 488] on div "Edit" at bounding box center [1237, 489] width 133 height 24
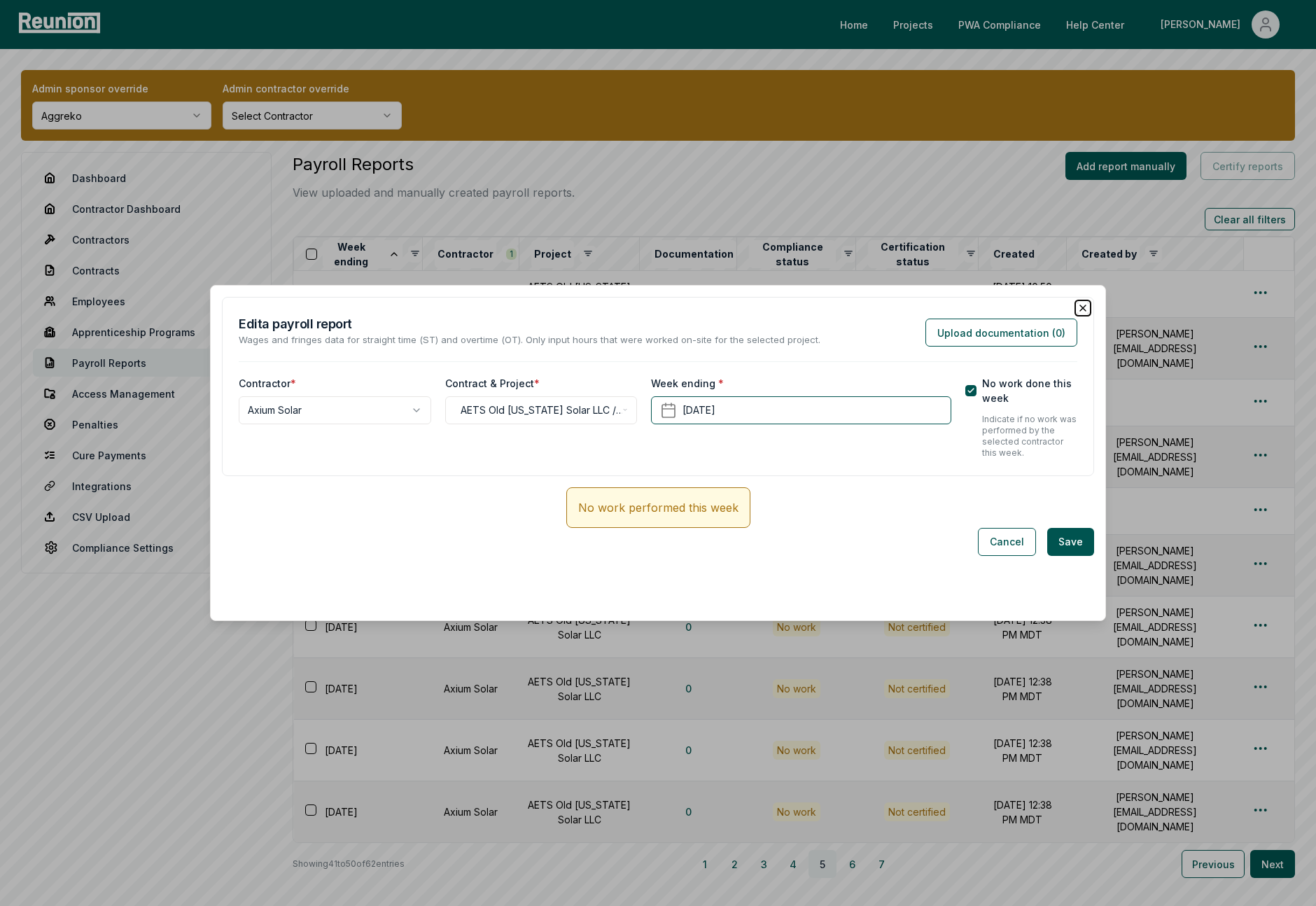
click at [1085, 308] on icon "button" at bounding box center [1082, 308] width 11 height 11
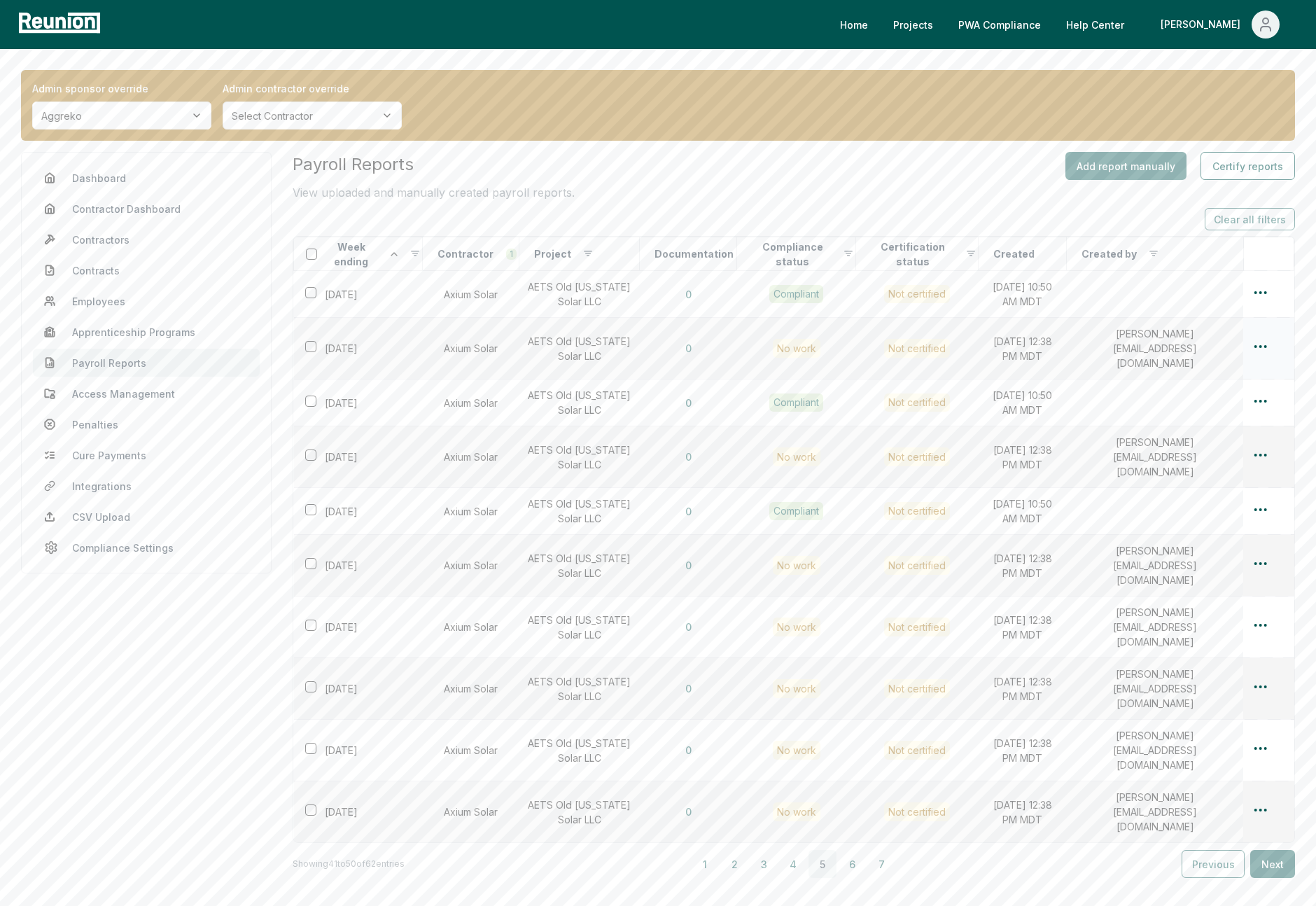
click at [1265, 339] on html "Please visit us on your desktop We're working on making our marketplace mobile-…" at bounding box center [658, 509] width 1316 height 1018
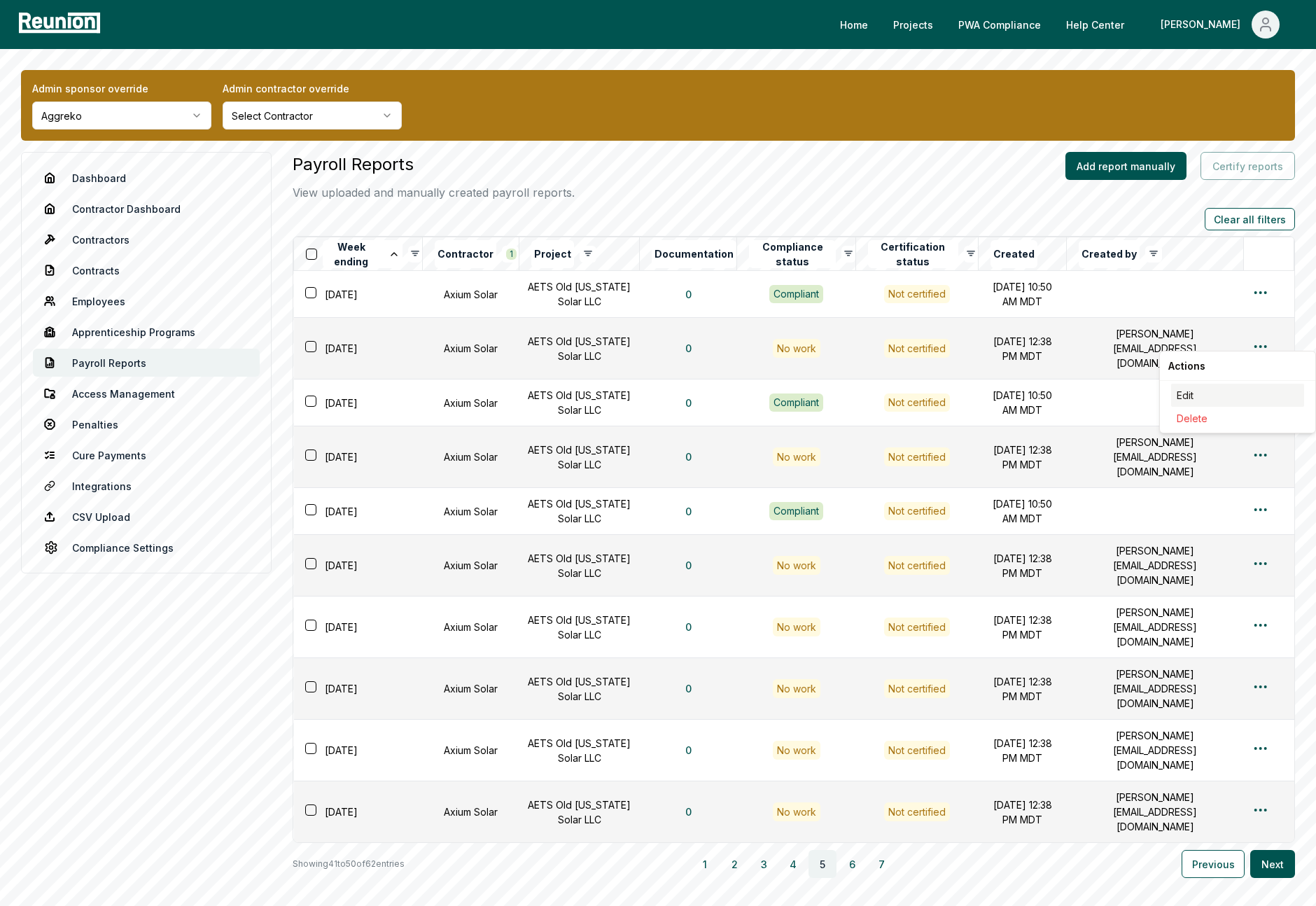
click at [1185, 392] on div "Edit" at bounding box center [1237, 395] width 133 height 24
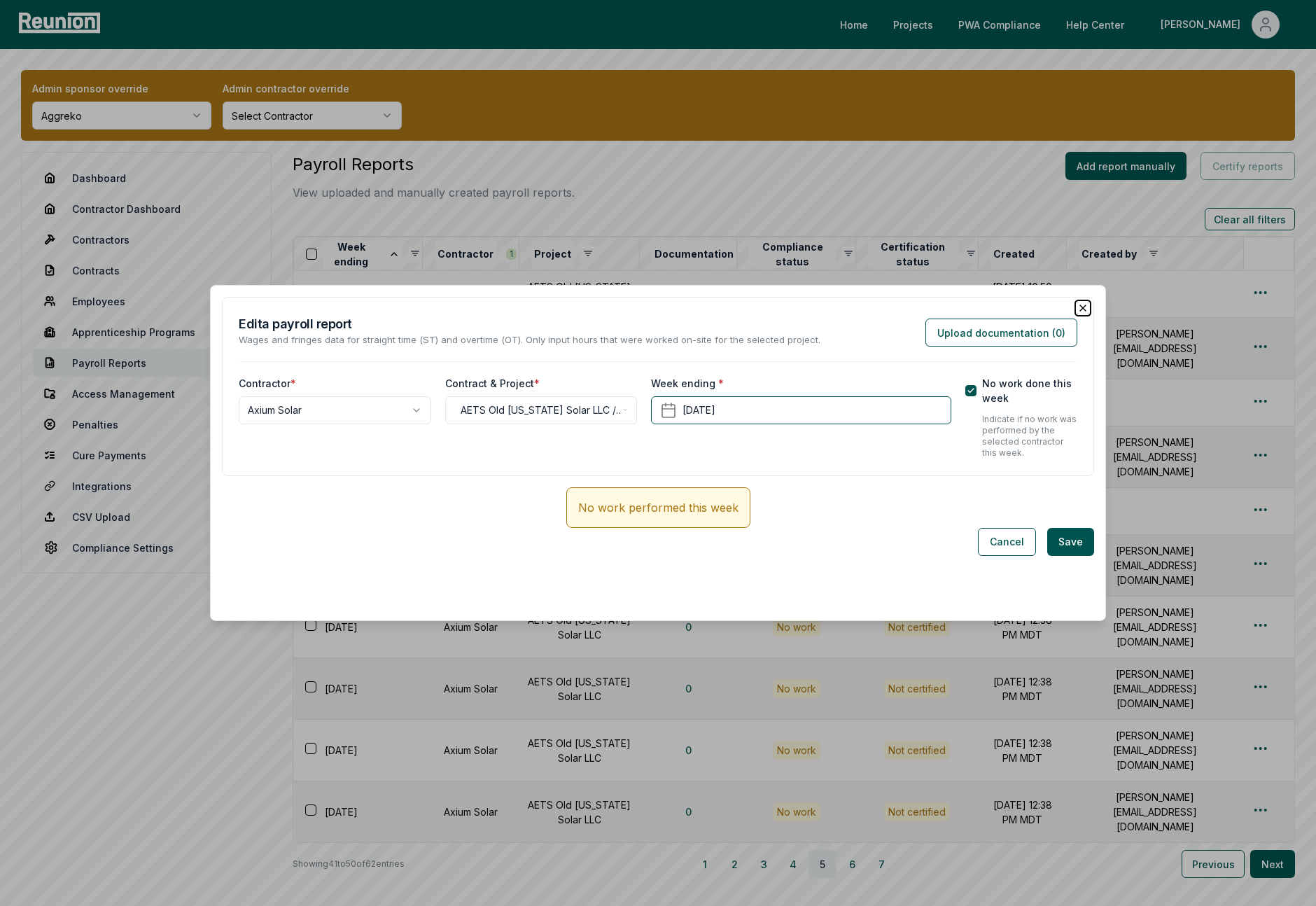
click at [1083, 308] on icon "button" at bounding box center [1083, 309] width 6 height 6
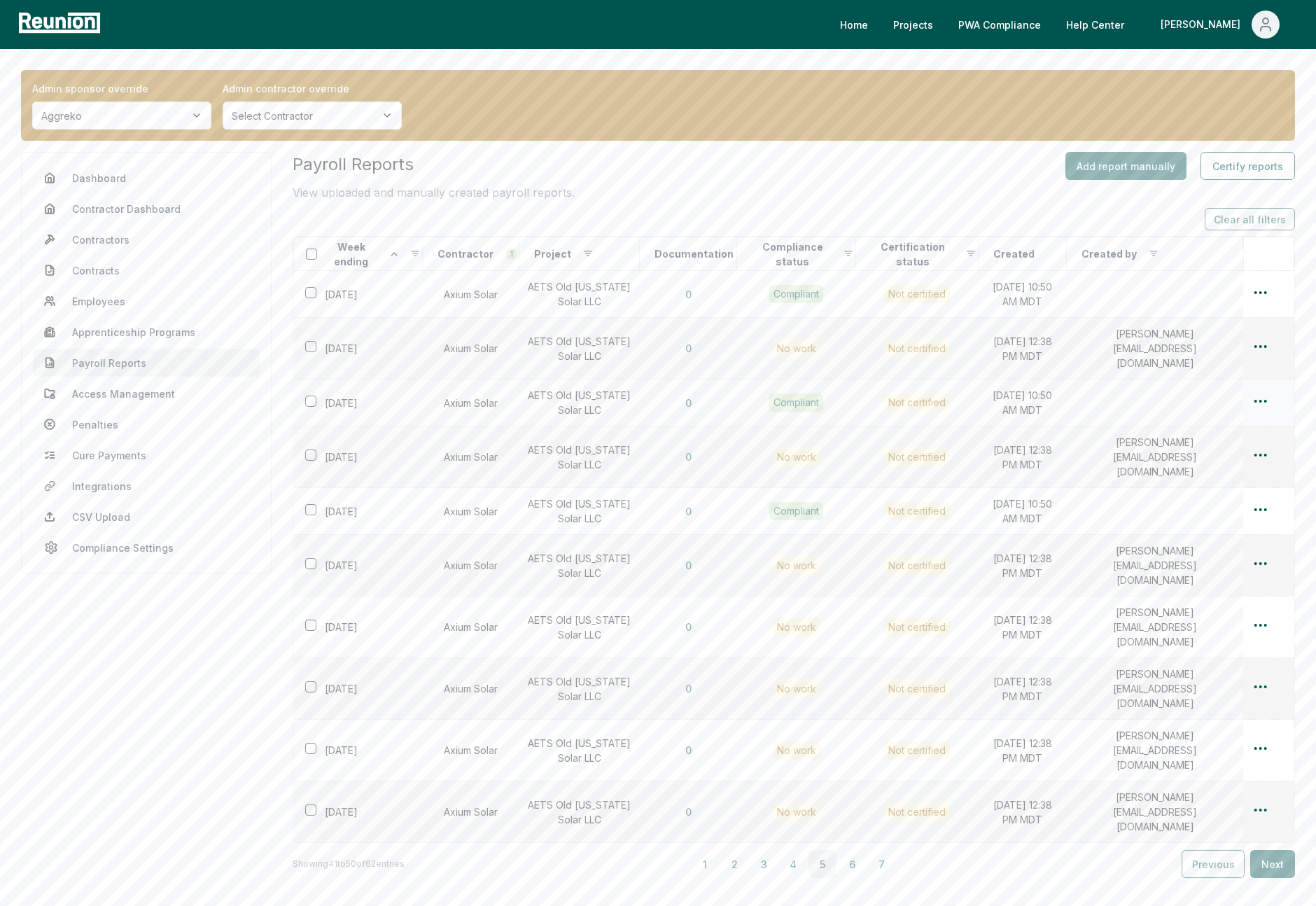
click at [1264, 382] on html "Please visit us on your desktop We're working on making our marketplace mobile-…" at bounding box center [658, 509] width 1316 height 1018
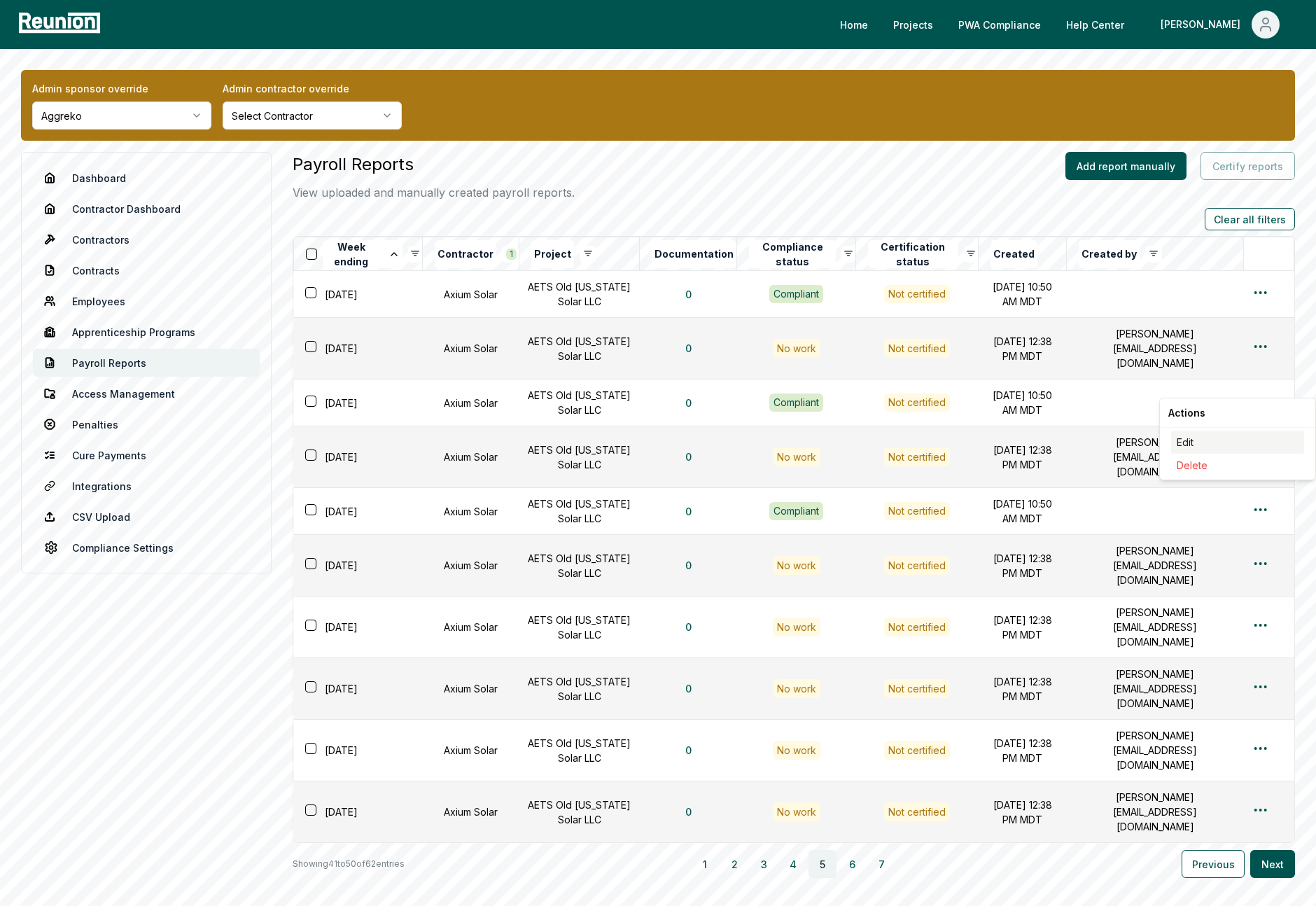
click at [1196, 441] on div "Edit" at bounding box center [1237, 442] width 133 height 24
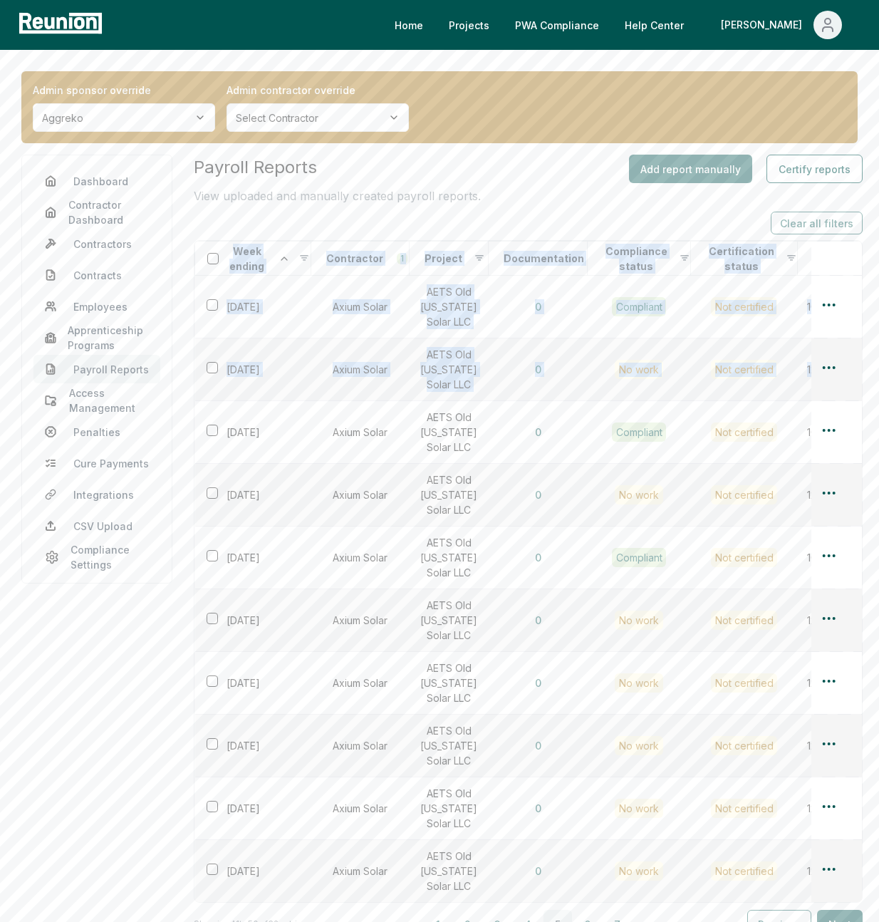
drag, startPoint x: 878, startPoint y: 445, endPoint x: 1091, endPoint y: 438, distance: 213.1
click at [879, 438] on html "Please visit us on your desktop We're working on making our marketplace mobile-…" at bounding box center [439, 540] width 879 height 1081
click at [852, 464] on td at bounding box center [836, 432] width 51 height 63
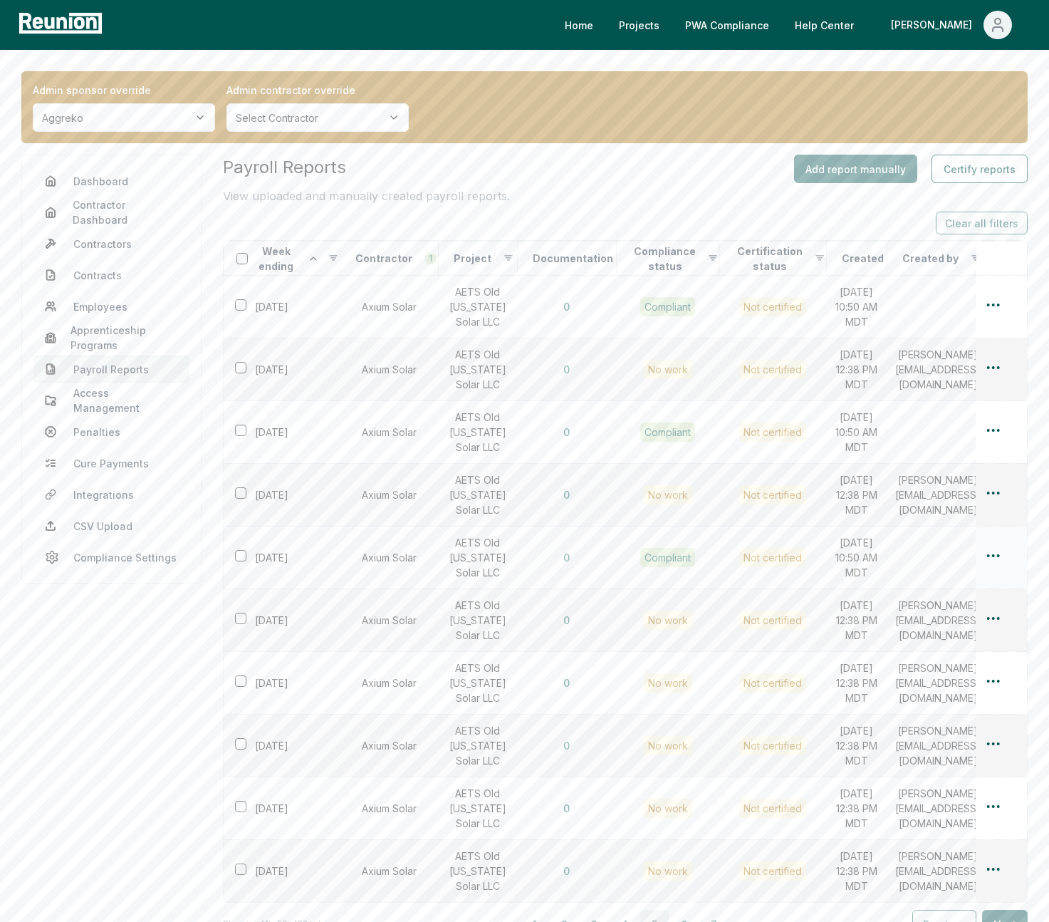
click at [1002, 568] on div at bounding box center [1002, 557] width 34 height 21
click at [992, 688] on html "Please visit us on your desktop We're working on making our marketplace mobile-…" at bounding box center [524, 540] width 1049 height 1081
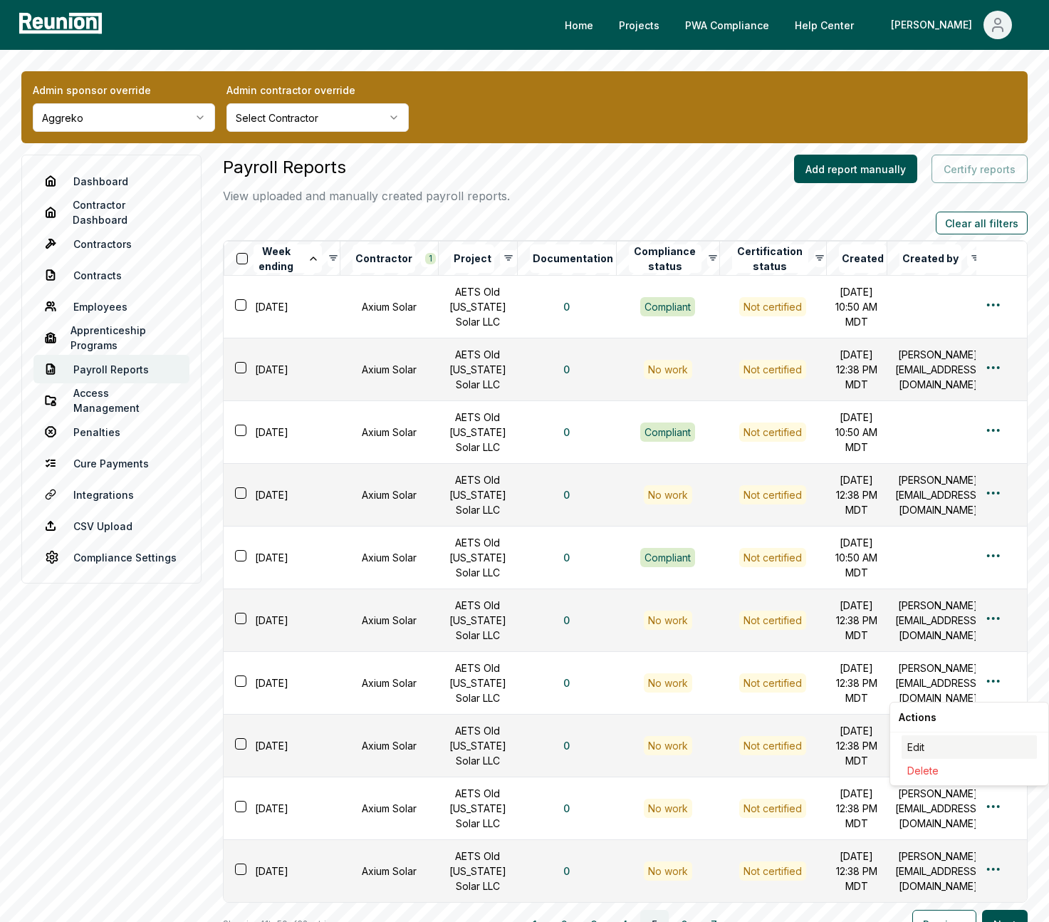
click at [921, 748] on div "Edit" at bounding box center [969, 747] width 135 height 24
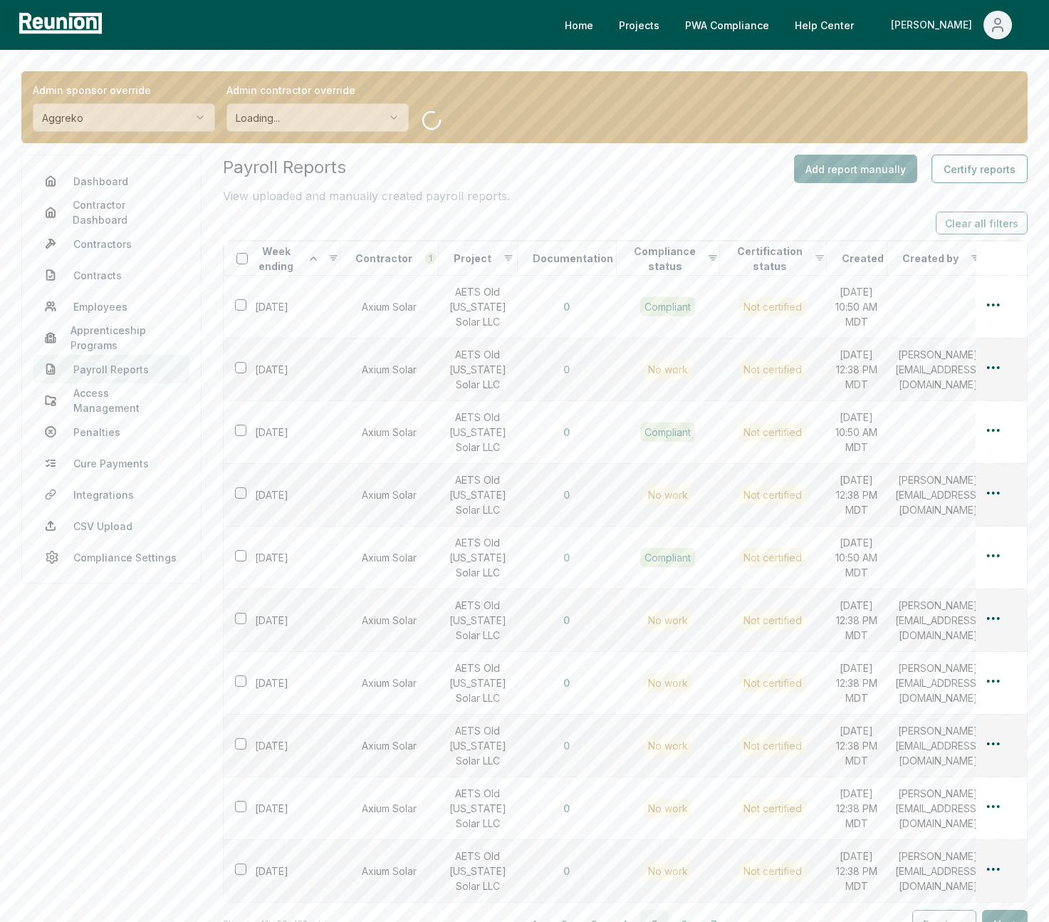
click at [947, 32] on div "[PERSON_NAME]" at bounding box center [934, 25] width 87 height 28
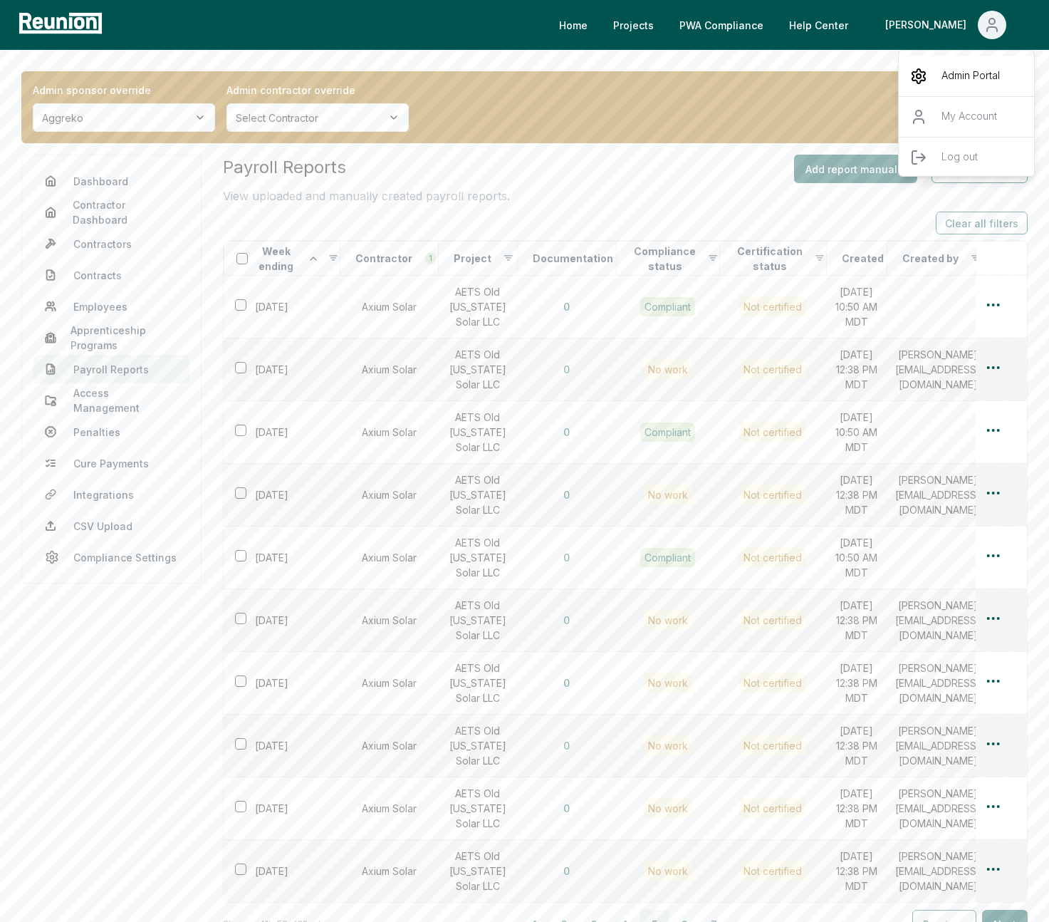
click at [987, 78] on p "Admin Portal" at bounding box center [971, 76] width 58 height 17
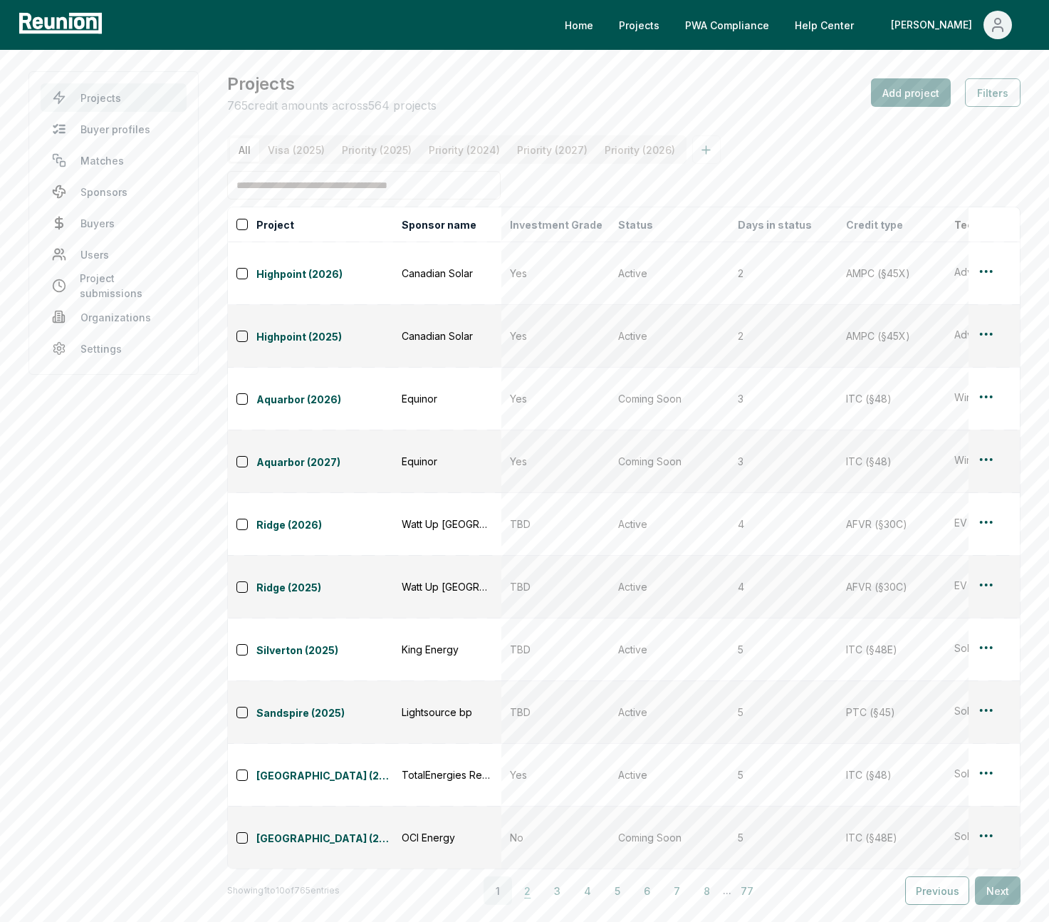
click at [527, 876] on button "2" at bounding box center [528, 890] width 28 height 28
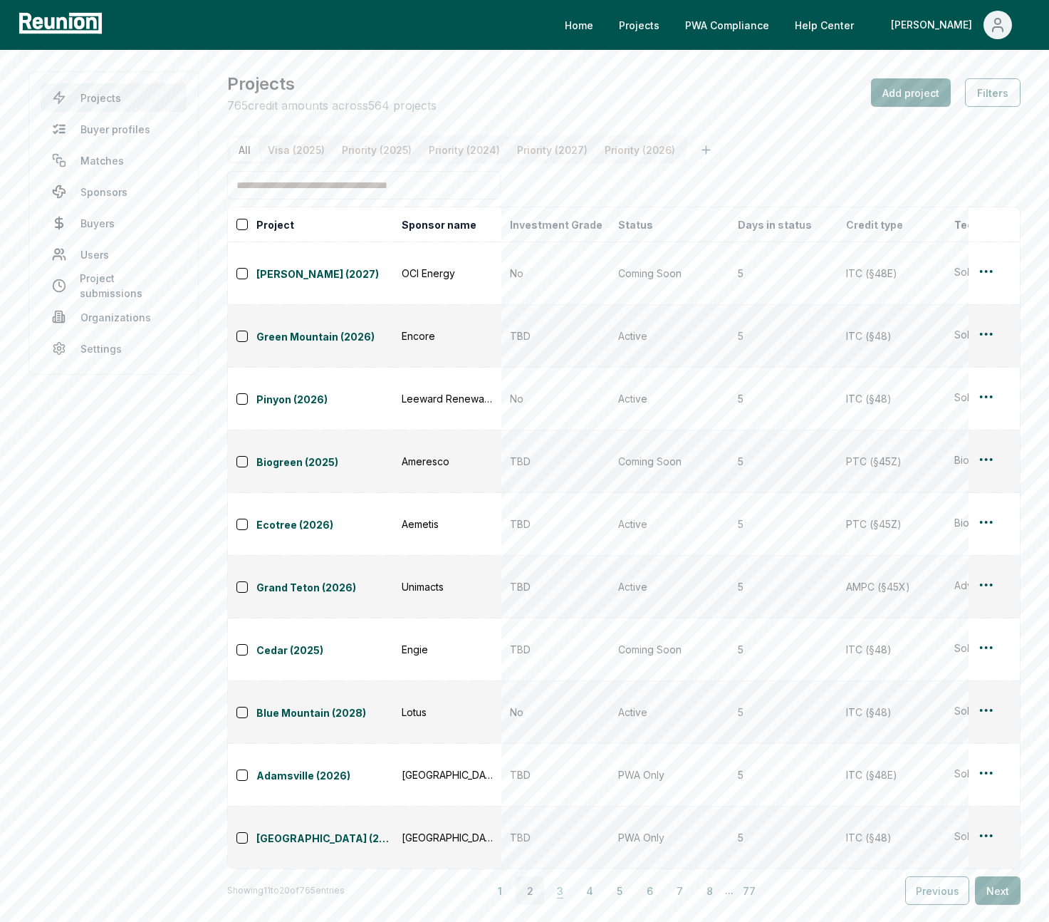
click at [560, 876] on button "3" at bounding box center [560, 890] width 28 height 28
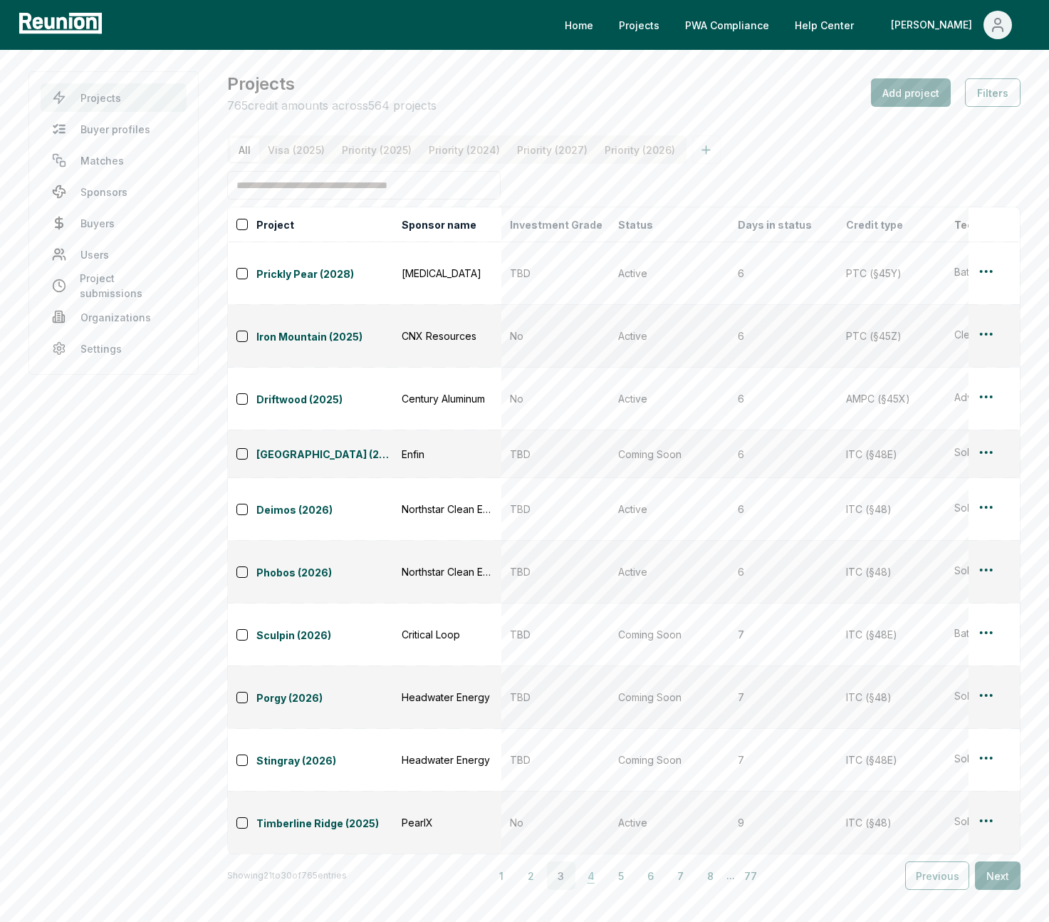
click at [595, 861] on button "4" at bounding box center [591, 875] width 28 height 28
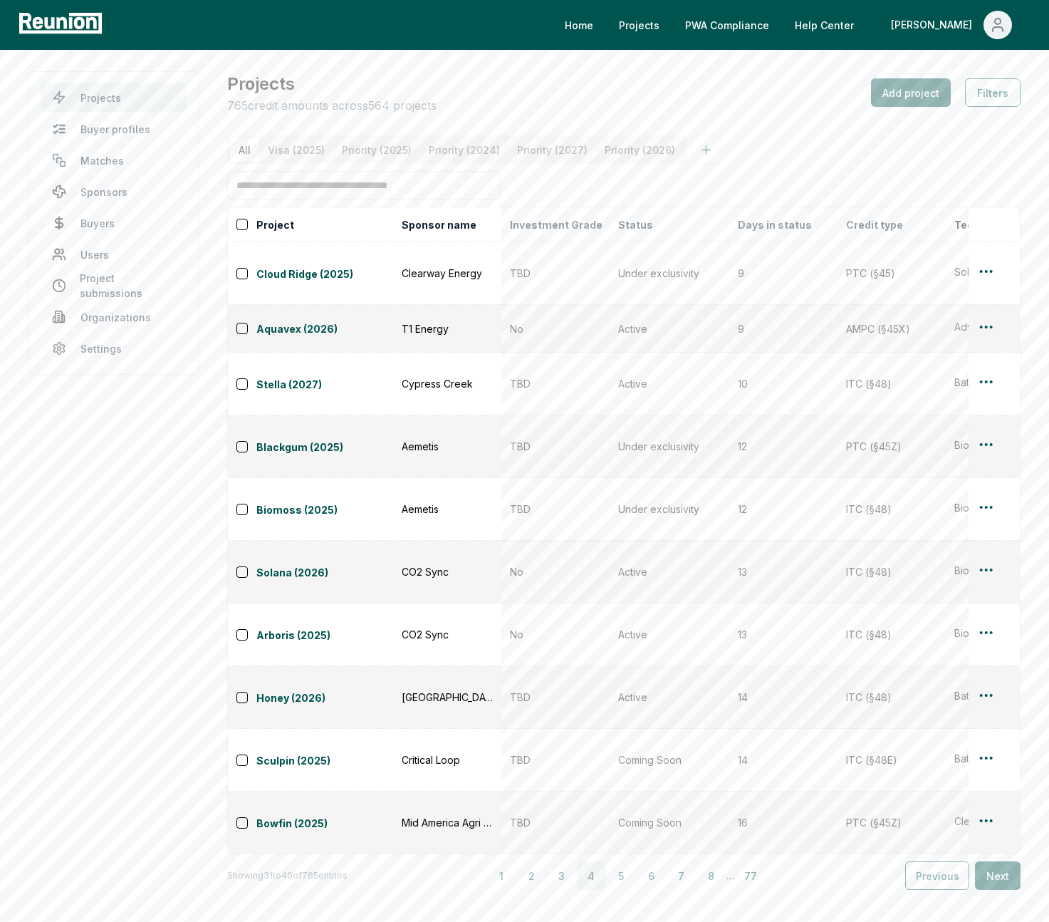
click at [354, 187] on input at bounding box center [364, 185] width 274 height 28
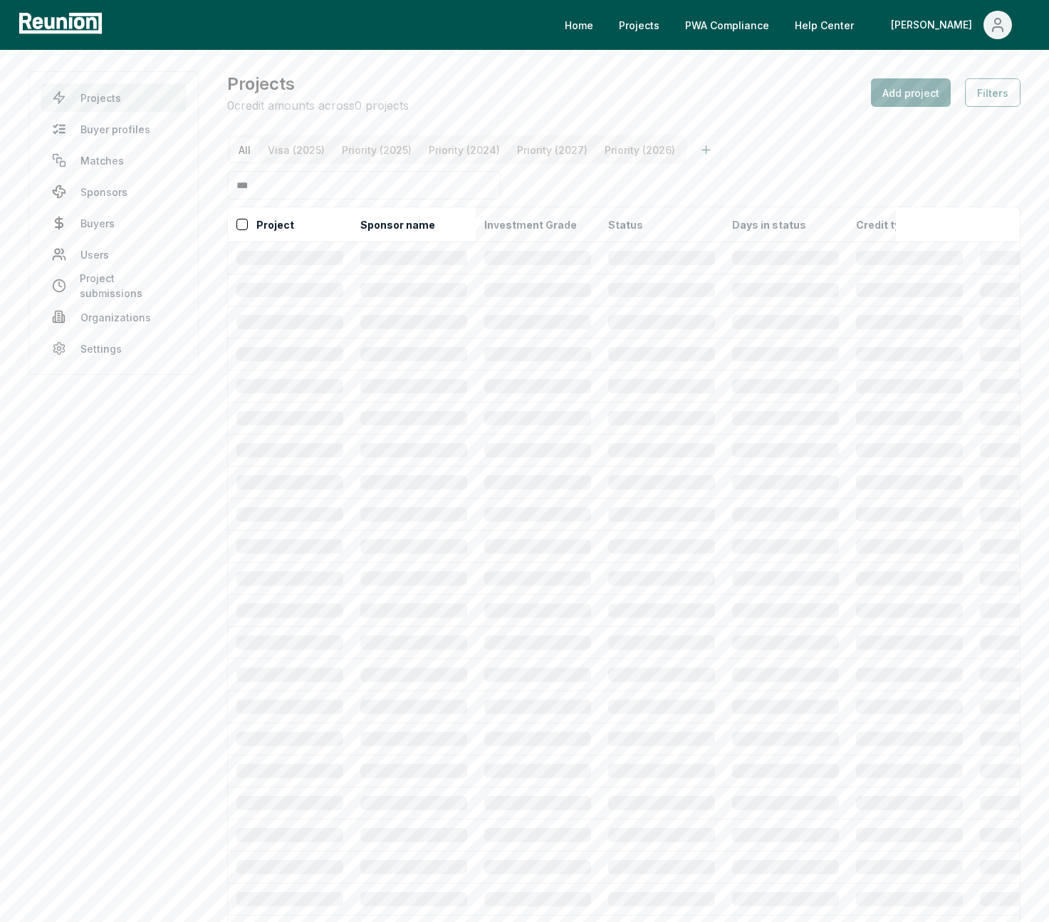
type input "****"
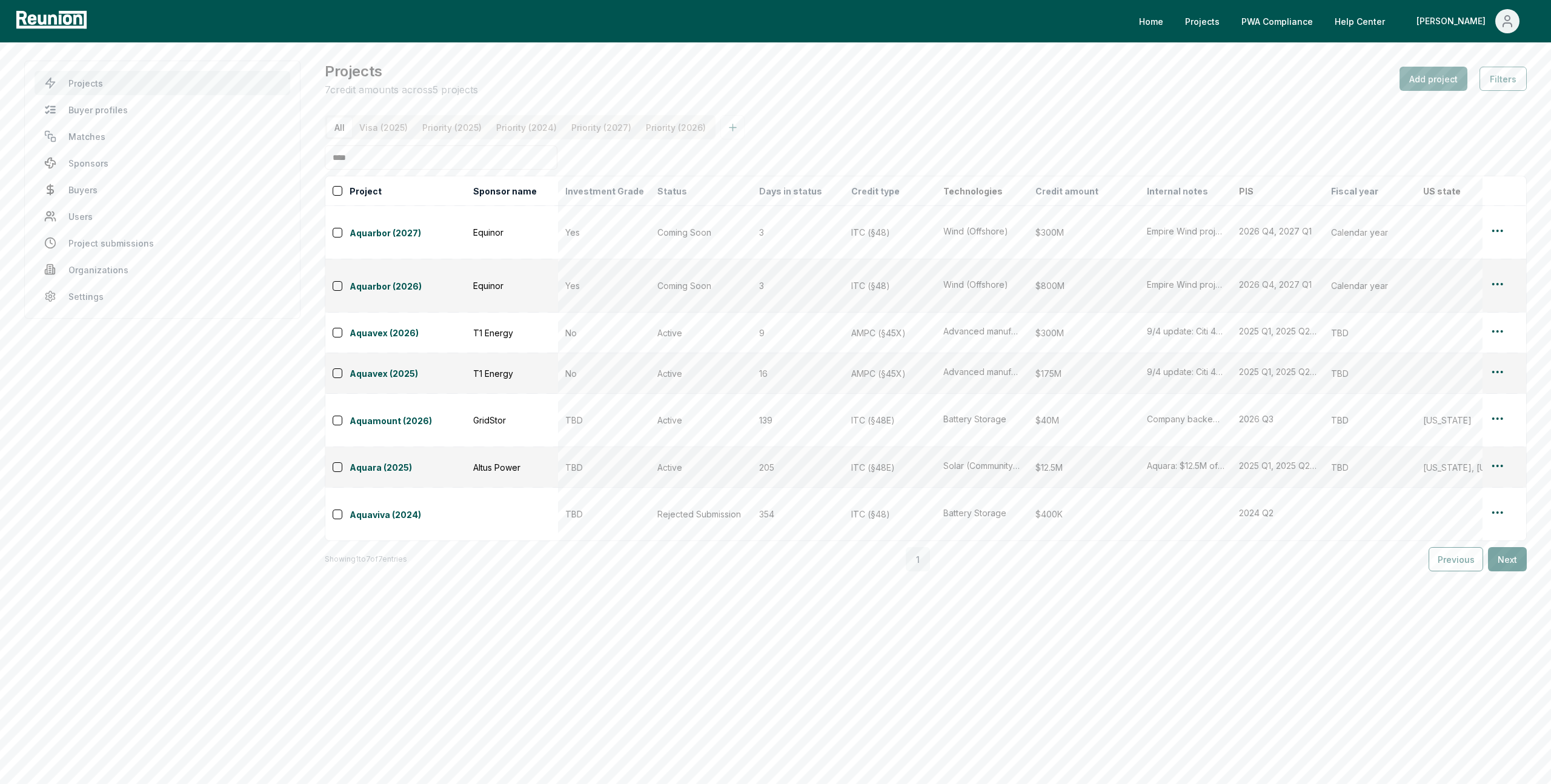
click at [403, 167] on input "****" at bounding box center [441, 157] width 233 height 24
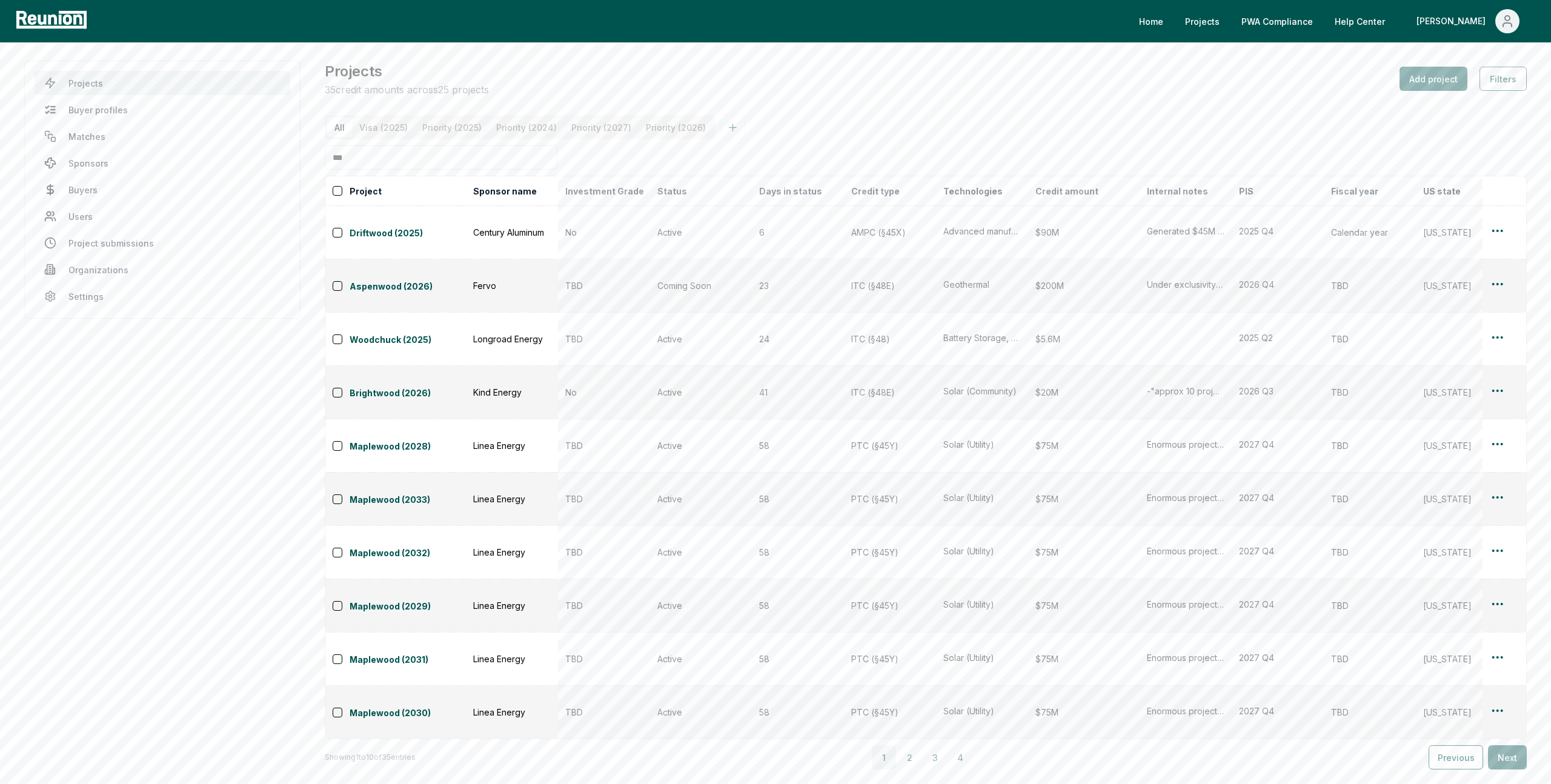
type input "****"
